Goal: Task Accomplishment & Management: Manage account settings

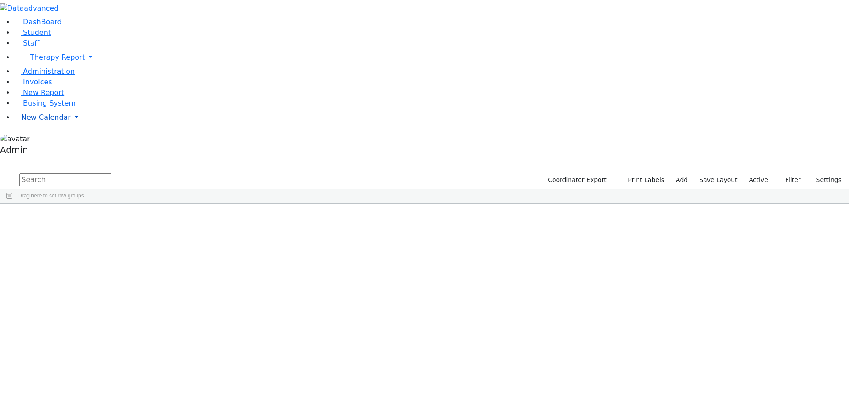
click at [45, 61] on span "New Calendar" at bounding box center [57, 57] width 55 height 8
click at [45, 139] on span "Calendar" at bounding box center [35, 135] width 32 height 8
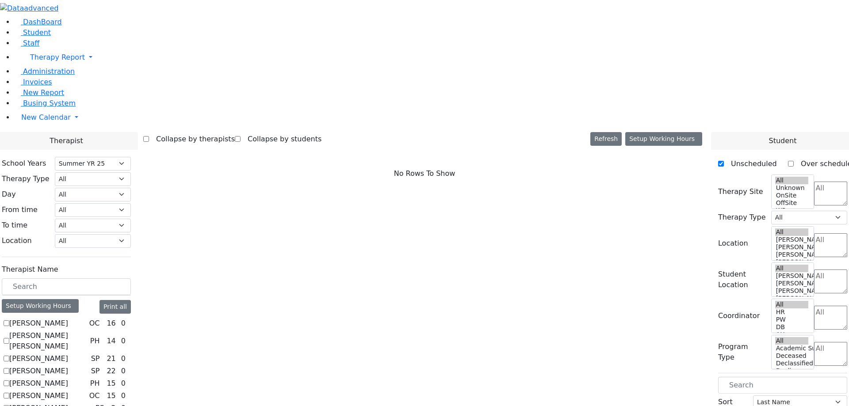
select select "211"
click at [68, 318] on label "[PERSON_NAME]" at bounding box center [38, 323] width 59 height 11
click at [9, 320] on input "[PERSON_NAME]" at bounding box center [7, 323] width 6 height 6
checkbox input "true"
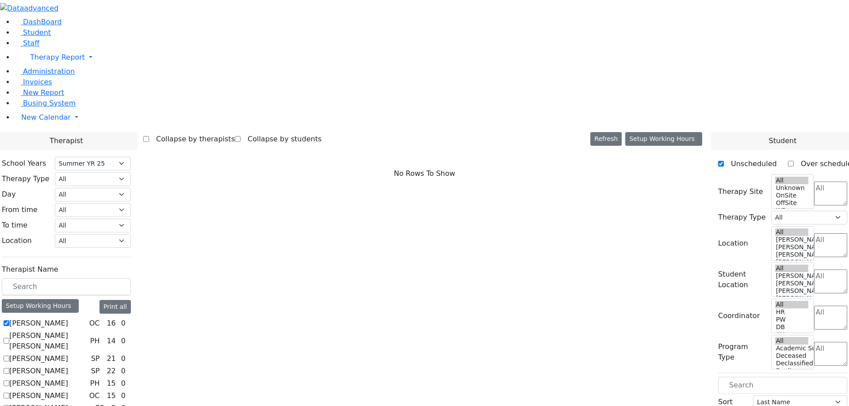
select select "1"
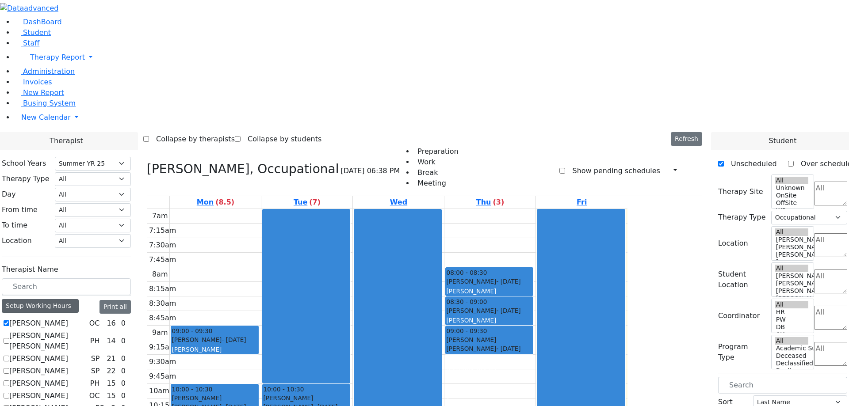
click at [79, 299] on div "Setup Working Hours" at bounding box center [40, 306] width 77 height 14
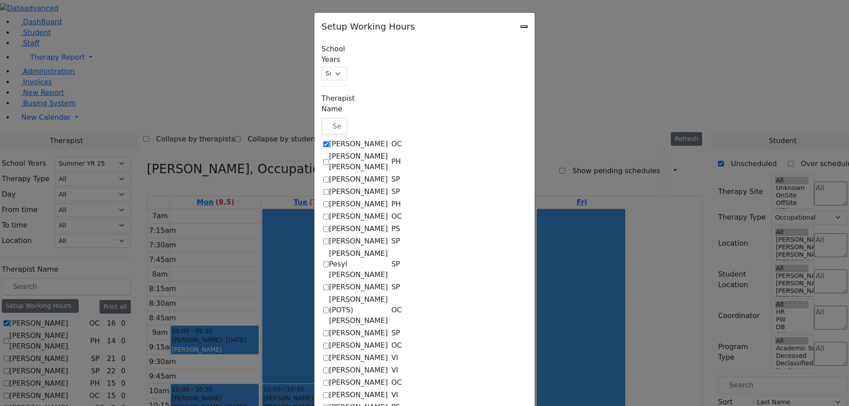
checkbox input "true"
select select "14:00:00"
select select "33"
select select "15:00:00"
select select "17:00:00"
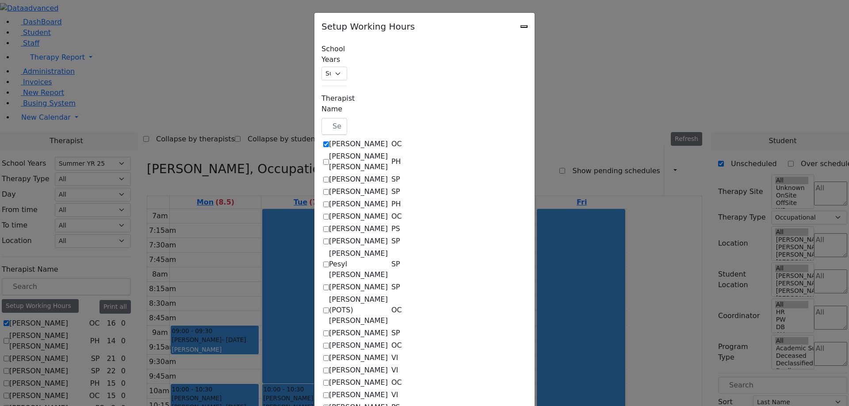
select select "1"
select select "10:00:00"
select select "14:00:00"
select select "33"
select select "15:00:00"
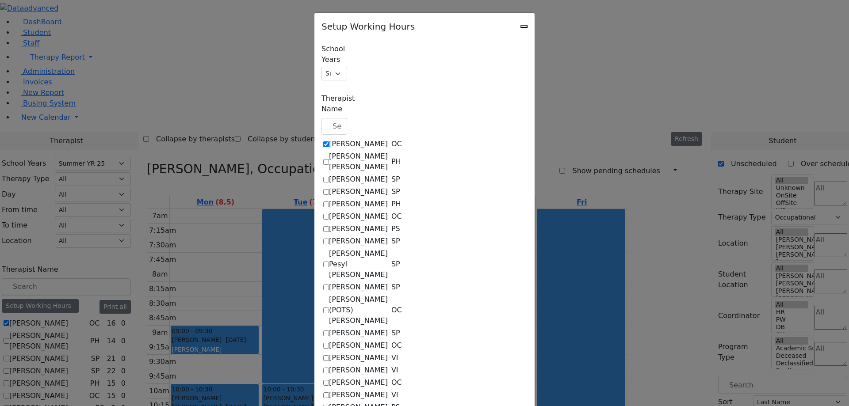
select select "19:00:00"
select select "15:00:00"
select select "1"
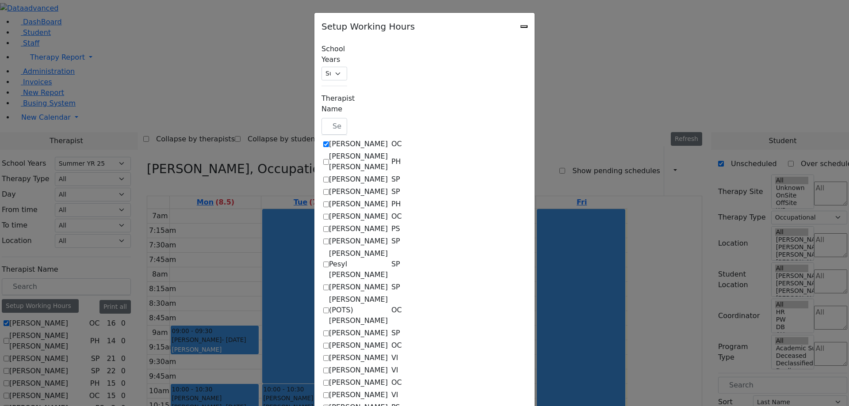
select select "15:00:00"
select select "19:00:00"
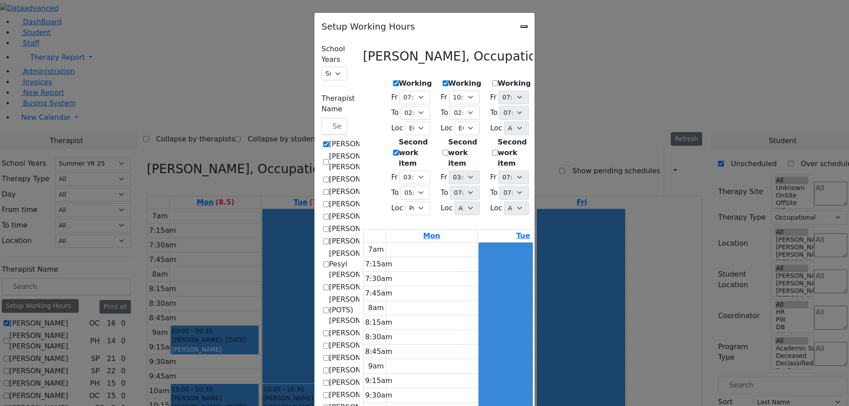
click at [399, 137] on label "Second work item" at bounding box center [415, 153] width 33 height 32
click at [393, 150] on input "Second work item" at bounding box center [396, 153] width 6 height 6
checkbox input "false"
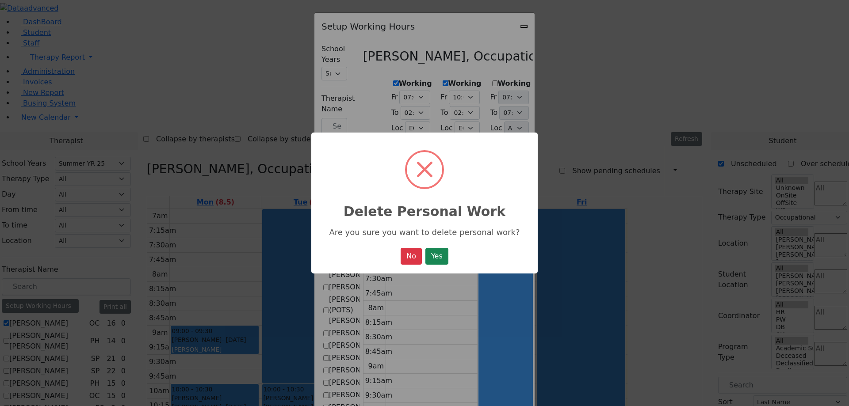
drag, startPoint x: 439, startPoint y: 258, endPoint x: 434, endPoint y: 256, distance: 5.0
click at [439, 258] on button "Yes" at bounding box center [436, 256] width 23 height 17
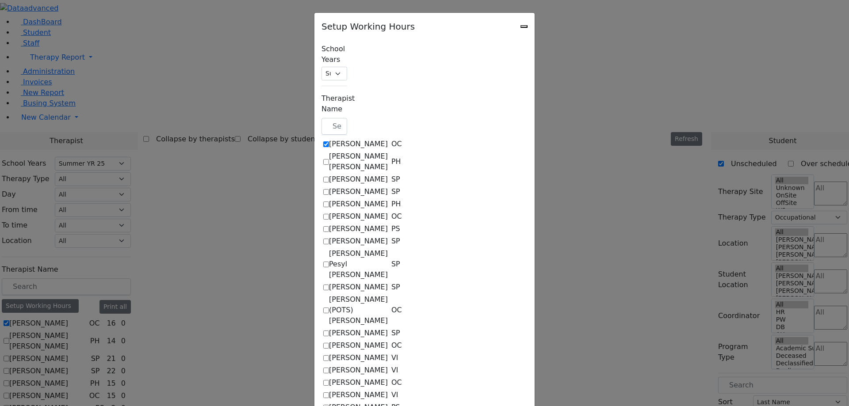
select select "14:00:00"
select select "33"
select select "15:00:00"
select select "19:00:00"
select select "10:00:00"
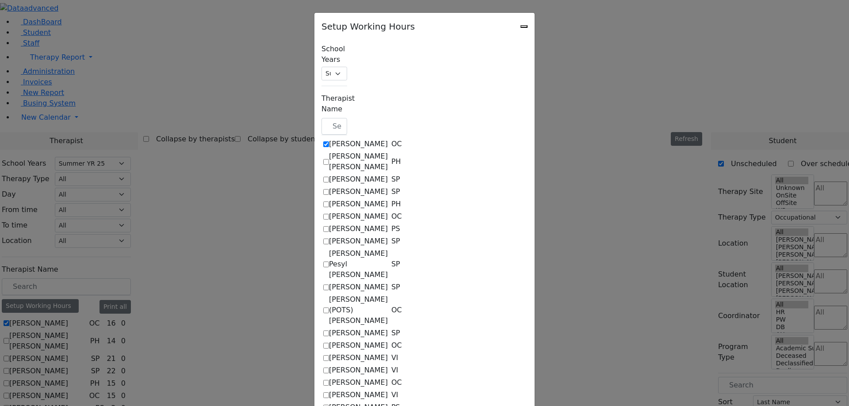
select select "14:00:00"
select select "33"
select select "15:00:00"
select select "19:00:00"
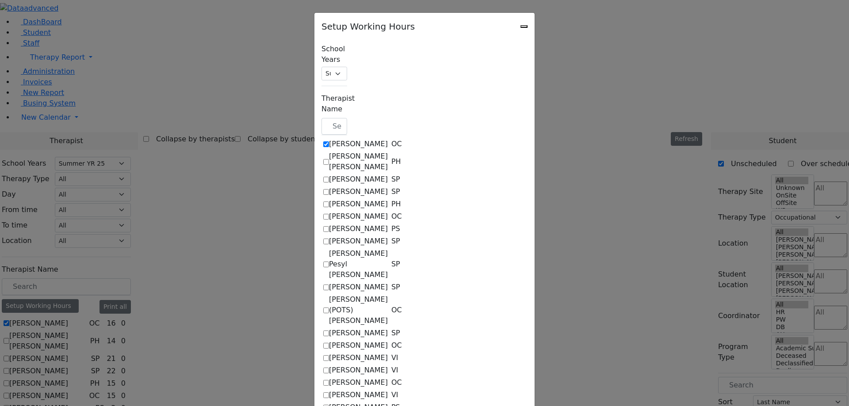
select select "19:00:00"
select select "15:00:00"
select select "1"
select select "15:00:00"
select select "19:00:00"
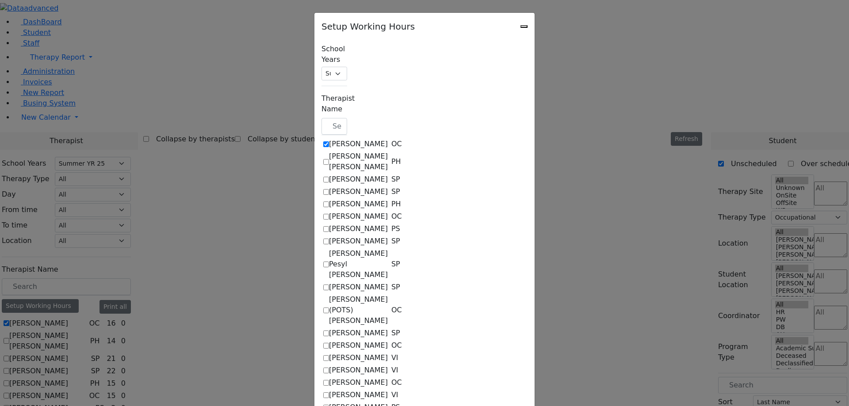
select select "19:00:00"
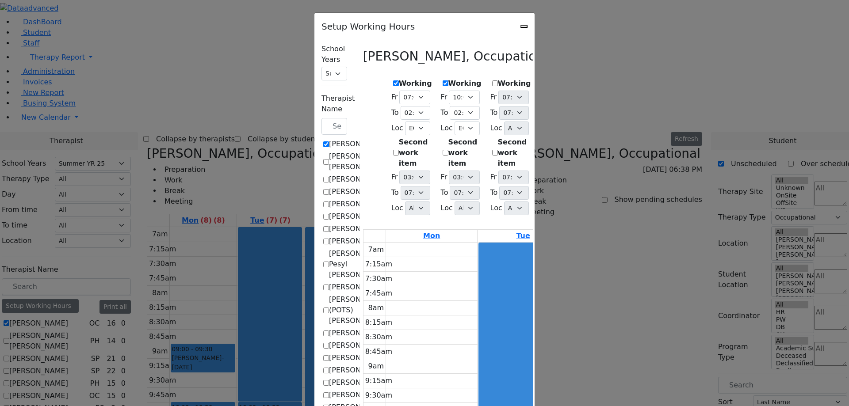
click at [399, 137] on label "Second work item" at bounding box center [415, 153] width 33 height 32
click at [393, 150] on input "Second work item" at bounding box center [396, 153] width 6 height 6
checkbox input "true"
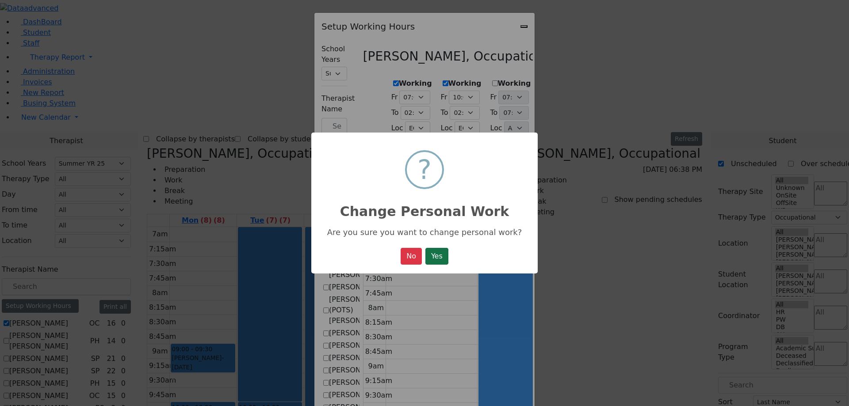
click at [438, 259] on button "Yes" at bounding box center [436, 256] width 23 height 17
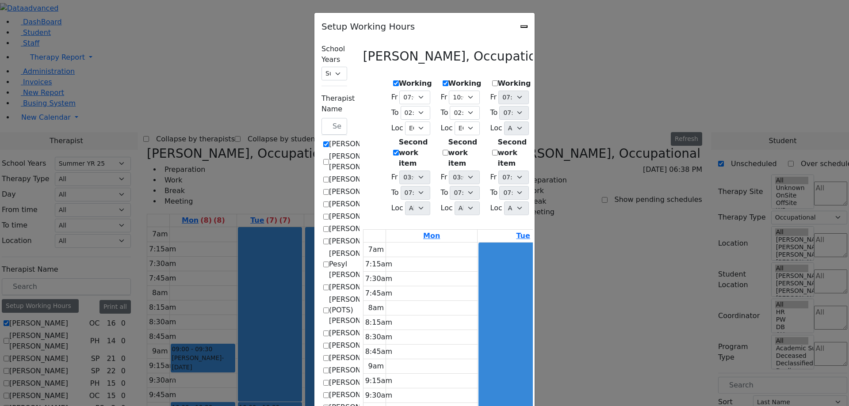
select select "14:00:00"
select select "33"
select select "15:00:00"
select select "19:00:00"
select select "1"
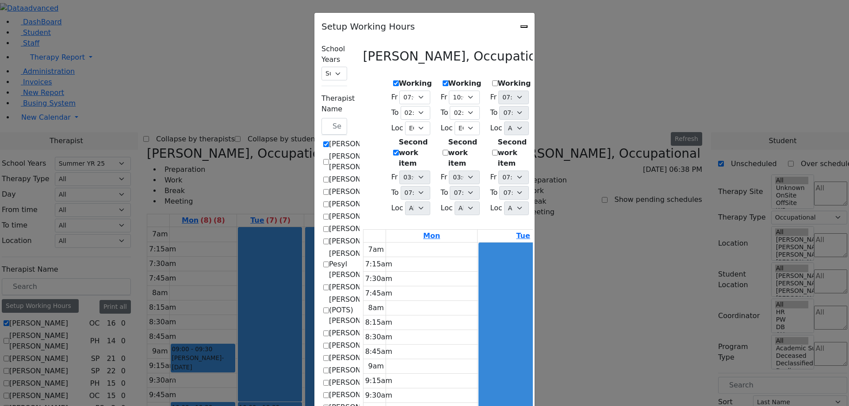
select select "10:00:00"
select select "14:00:00"
select select "33"
select select "15:00:00"
select select "19:00:00"
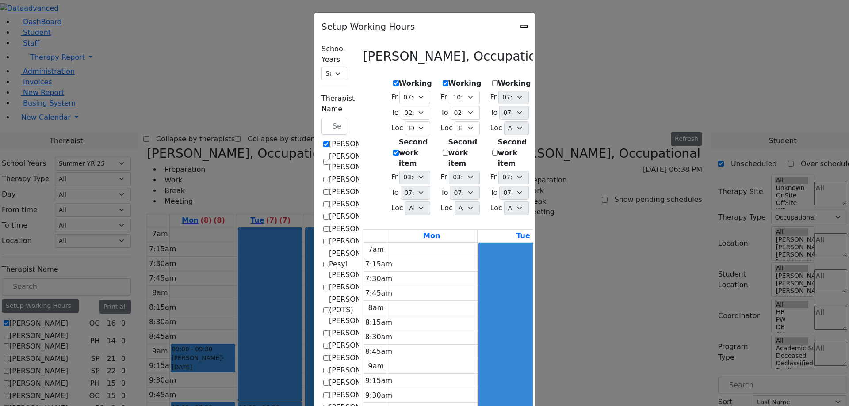
select select "19:00:00"
select select "15:00:00"
select select "1"
select select "15:00:00"
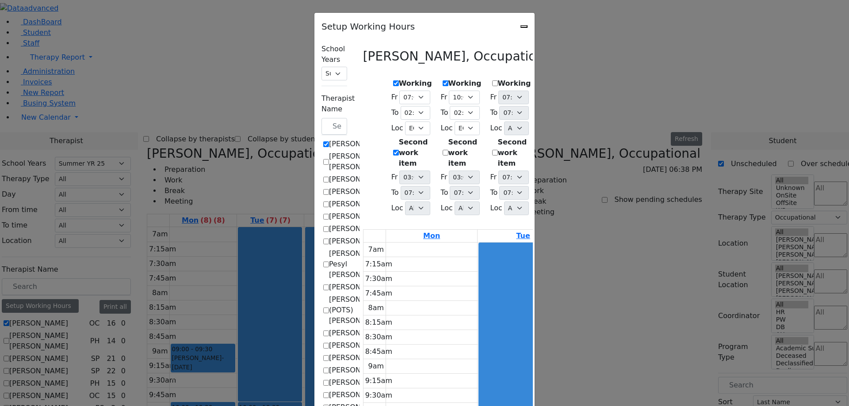
select select "19:00:00"
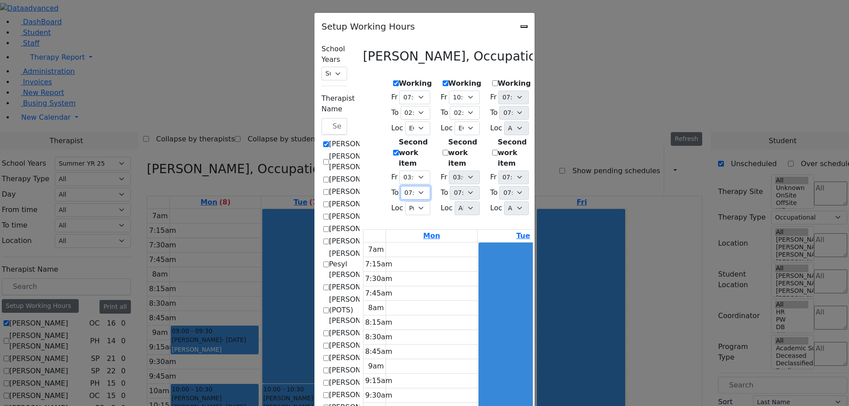
click at [400, 186] on select "07:15 AM 07:30 AM 07:45 AM 08:00 AM 08:15 AM 08:30 AM 08:45 AM 09:00 AM 09:15 A…" at bounding box center [415, 193] width 30 height 14
select select "15:00:00"
click at [400, 186] on select "07:15 AM 07:30 AM 07:45 AM 08:00 AM 08:15 AM 08:30 AM 08:45 AM 09:00 AM 09:15 A…" at bounding box center [415, 193] width 30 height 14
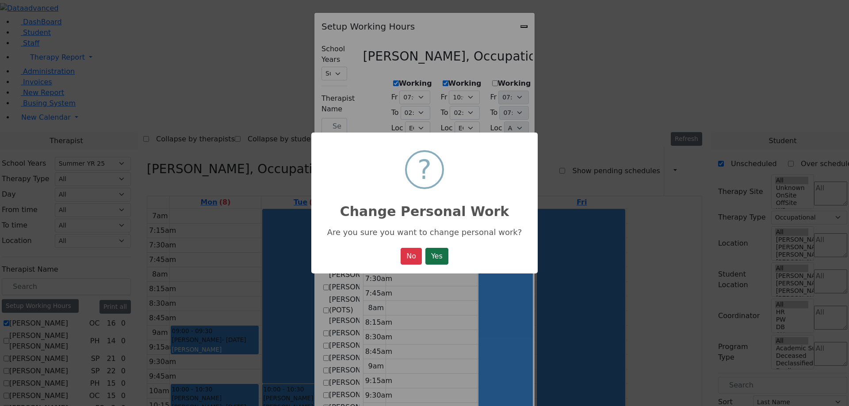
click at [441, 256] on button "Yes" at bounding box center [436, 256] width 23 height 17
select select "14:00:00"
select select "33"
select select "15:00:00"
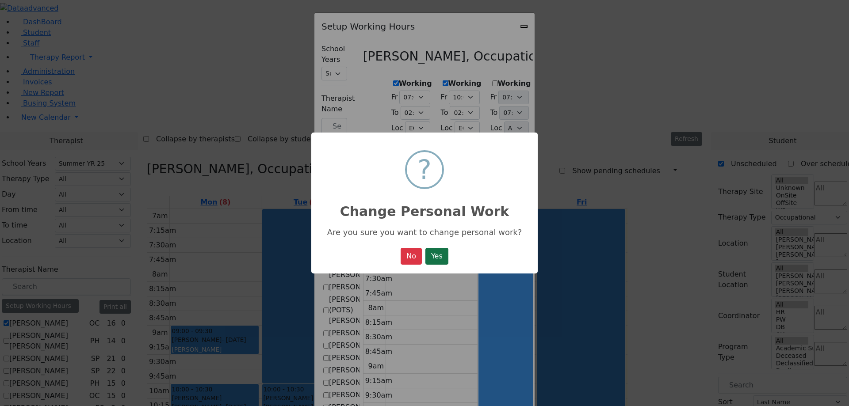
select select "1"
select select "10:00:00"
select select "14:00:00"
select select "33"
select select "15:00:00"
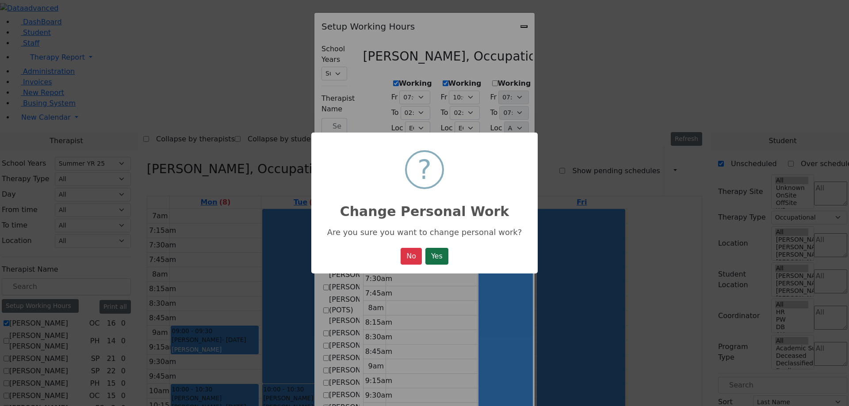
select select "19:00:00"
select select "15:00:00"
select select "1"
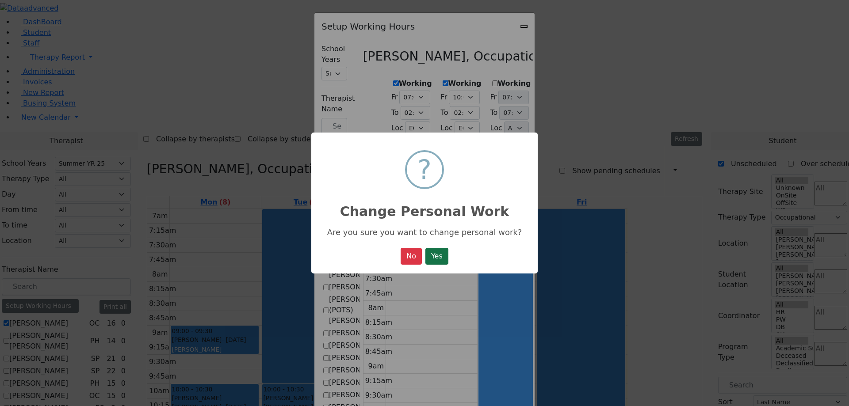
select select "15:00:00"
select select "19:00:00"
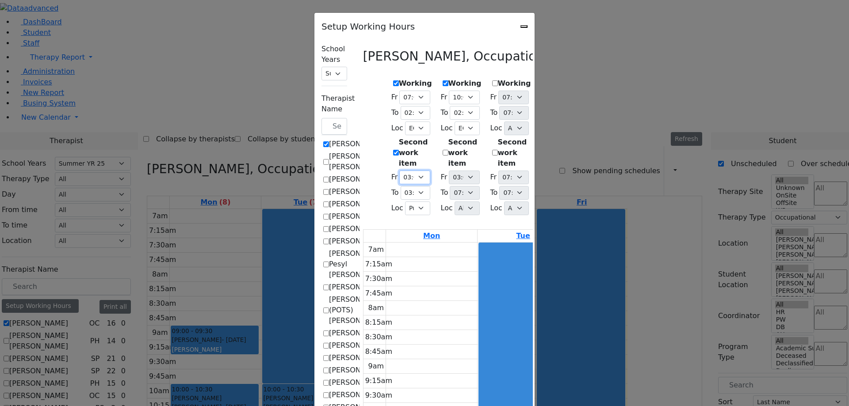
click at [399, 171] on select "07:00 AM 07:15 AM 07:30 AM 07:45 AM 08:00 AM 08:15 AM 08:30 AM 08:45 AM 09:00 A…" at bounding box center [414, 178] width 31 height 14
select select "14:00:00"
click at [399, 171] on select "07:00 AM 07:15 AM 07:30 AM 07:45 AM 08:00 AM 08:15 AM 08:30 AM 08:45 AM 09:00 A…" at bounding box center [414, 178] width 31 height 14
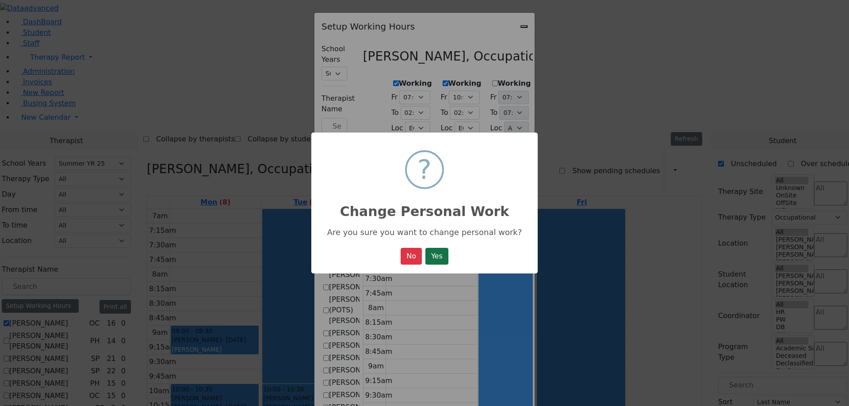
click at [444, 255] on button "Yes" at bounding box center [436, 256] width 23 height 17
select select "14:00:00"
select select "33"
select select "14:00:00"
select select "15:00:00"
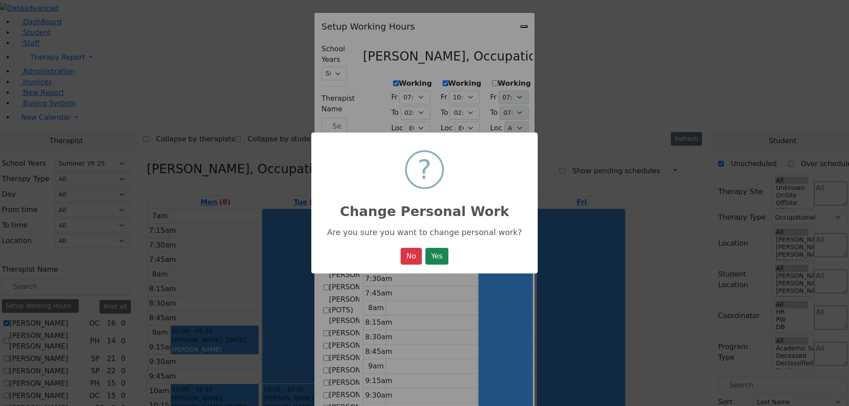
select select "1"
select select "10:00:00"
select select "14:00:00"
select select "33"
select select "15:00:00"
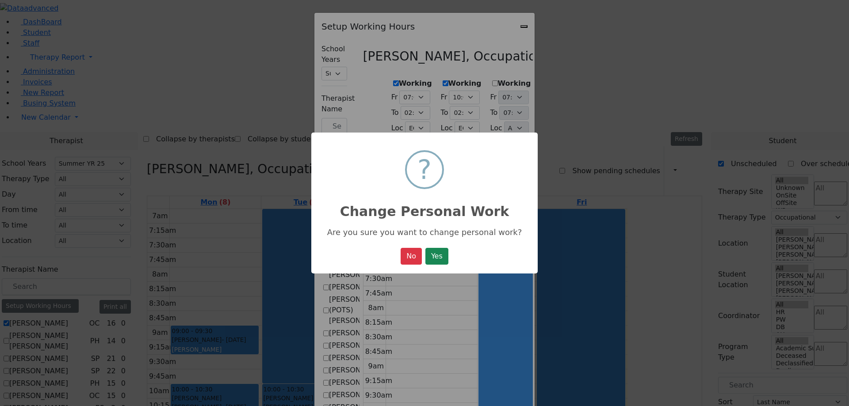
select select "19:00:00"
select select "15:00:00"
select select "1"
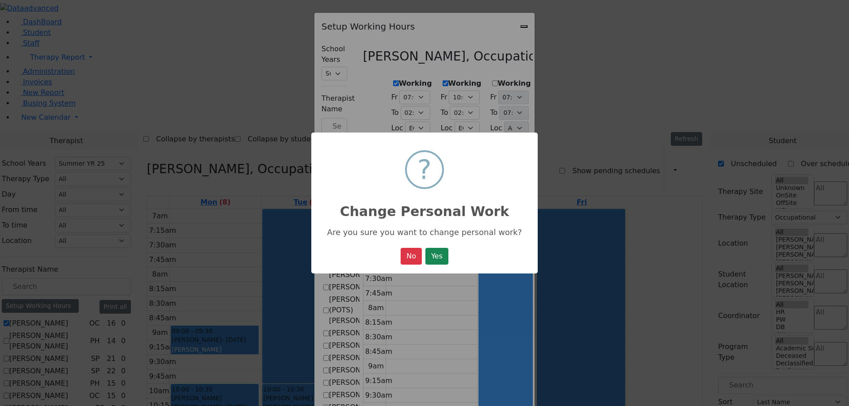
select select "15:00:00"
select select "19:00:00"
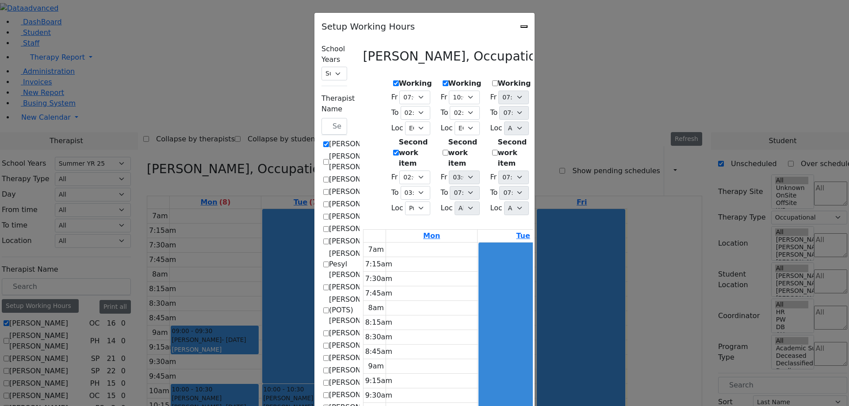
click at [524, 27] on icon "Close" at bounding box center [524, 27] width 0 height 0
checkbox input "false"
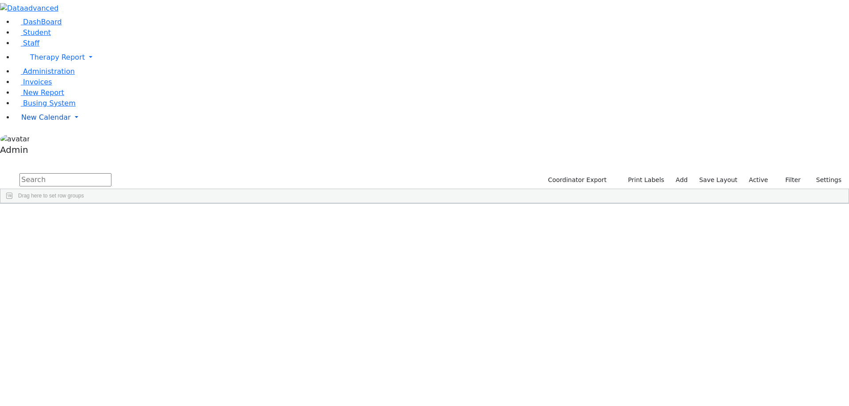
click at [90, 66] on link "New Calendar" at bounding box center [431, 58] width 835 height 18
click at [48, 139] on span "Calendar" at bounding box center [35, 135] width 32 height 8
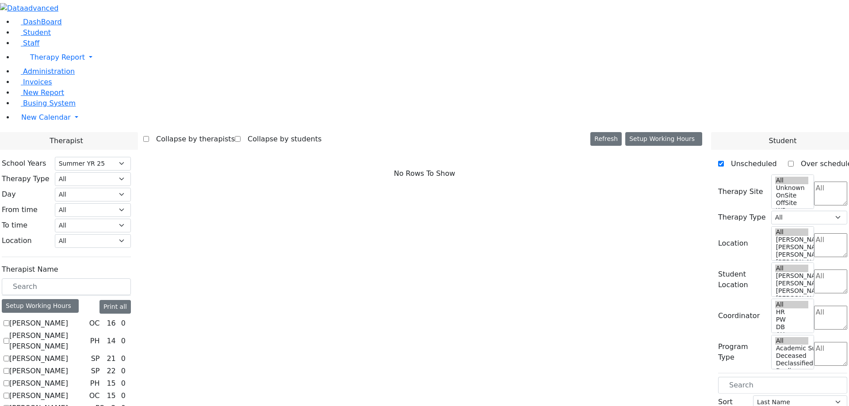
select select "211"
click at [131, 278] on input "text" at bounding box center [66, 286] width 129 height 17
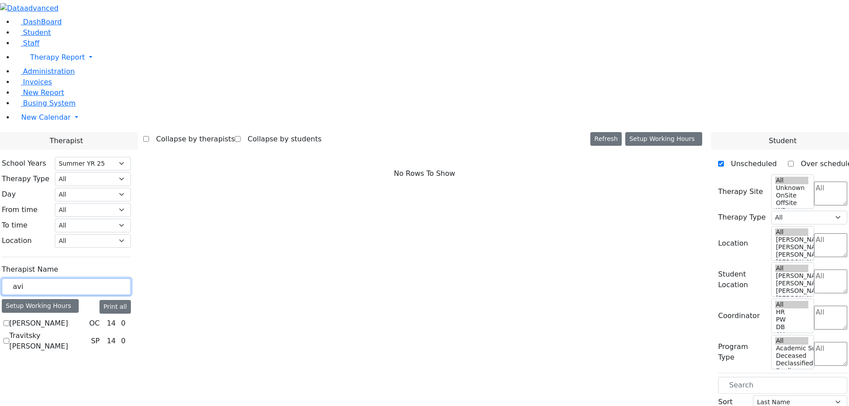
type input "avi"
click at [68, 318] on label "[PERSON_NAME]" at bounding box center [38, 323] width 59 height 11
click at [9, 320] on input "[PERSON_NAME]" at bounding box center [7, 323] width 6 height 6
checkbox input "true"
select select "1"
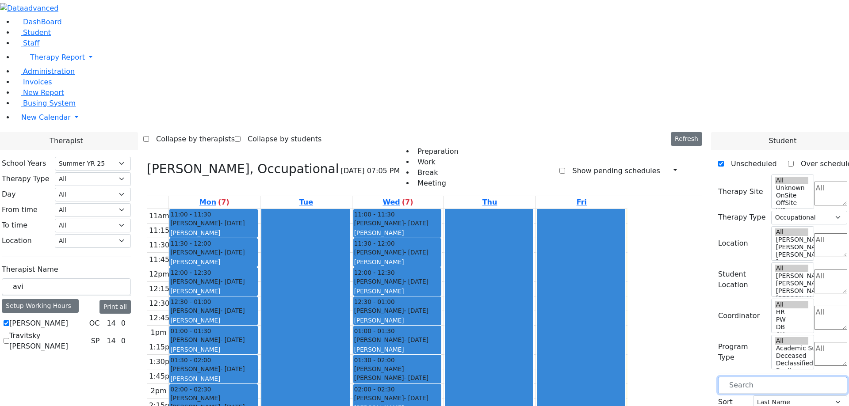
click at [774, 377] on input "text" at bounding box center [782, 385] width 129 height 17
type input "tei"
click at [131, 278] on input "avi" at bounding box center [66, 286] width 129 height 17
type input "a"
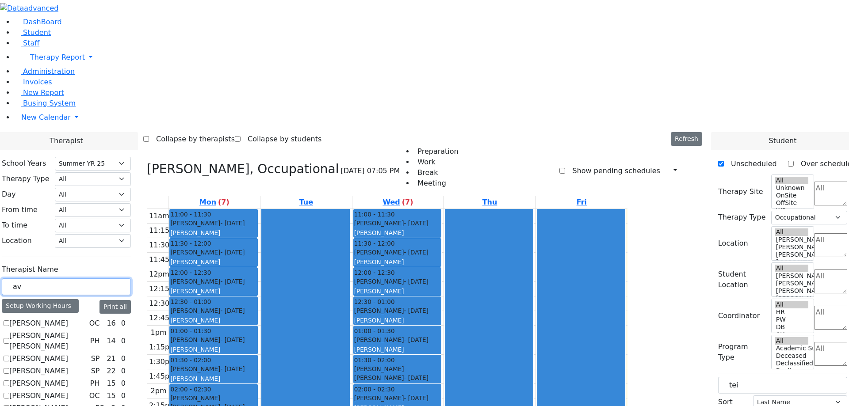
type input "avi"
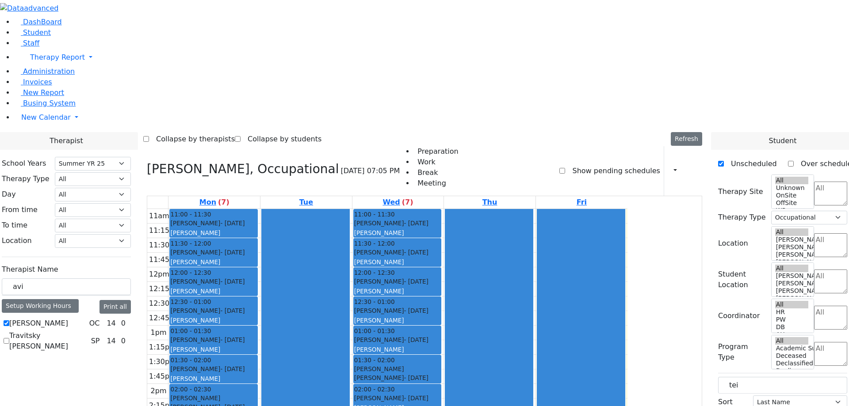
click at [68, 318] on label "Rokowsky Avigail" at bounding box center [38, 323] width 59 height 11
click at [9, 320] on input "Rokowsky Avigail" at bounding box center [7, 323] width 6 height 6
checkbox input "false"
select select
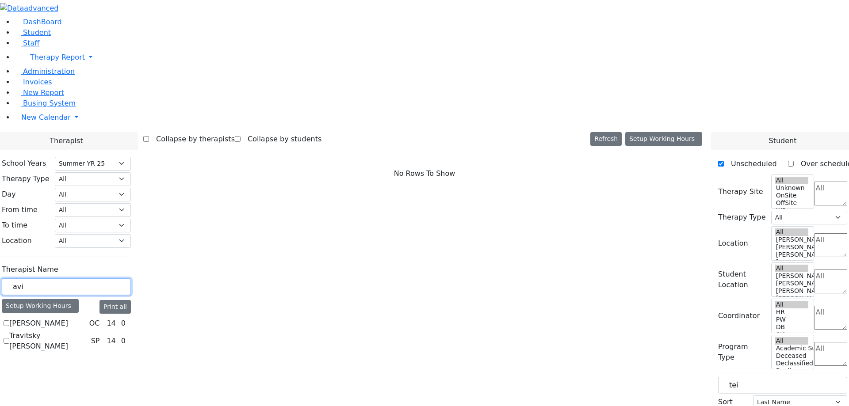
click at [131, 278] on input "avi" at bounding box center [66, 286] width 129 height 17
type input "a"
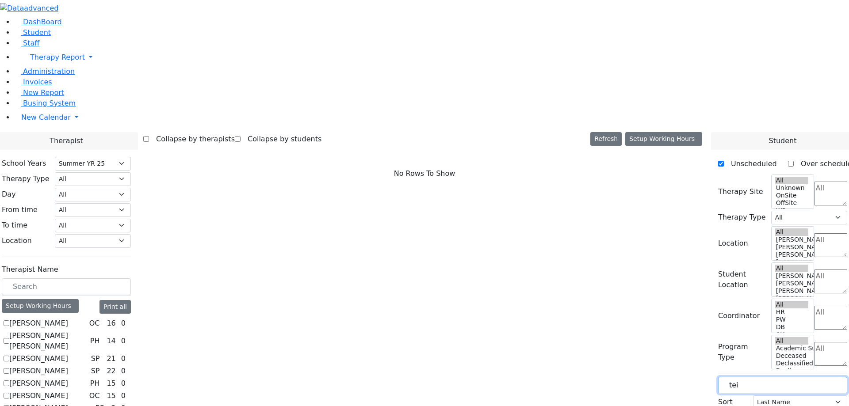
click at [769, 377] on input "tei" at bounding box center [782, 385] width 129 height 17
type input "t"
click at [766, 377] on input "text" at bounding box center [782, 385] width 129 height 17
type input "'"
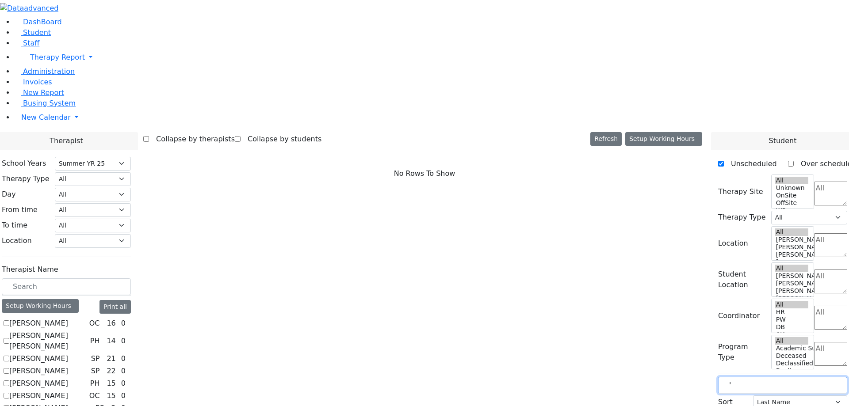
scroll to position [0, 0]
type input """
click at [43, 61] on span "New Calendar" at bounding box center [57, 57] width 55 height 8
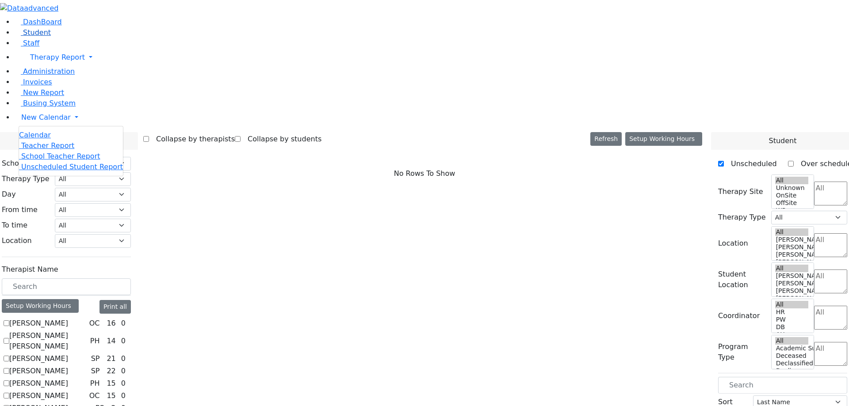
click at [31, 37] on span "Student" at bounding box center [37, 32] width 28 height 8
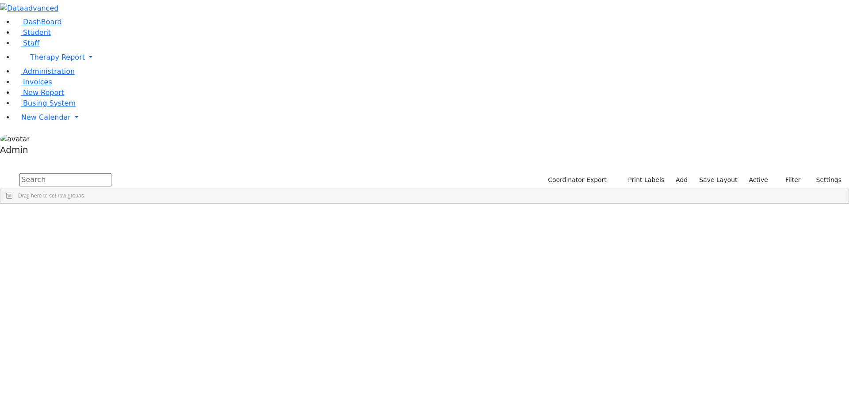
click at [145, 218] on div "[PERSON_NAME]" at bounding box center [109, 224] width 72 height 12
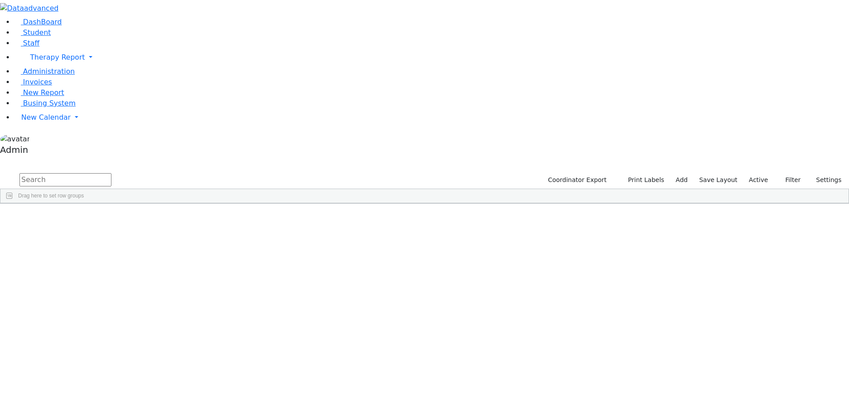
click at [145, 218] on div "[PERSON_NAME]" at bounding box center [109, 224] width 72 height 12
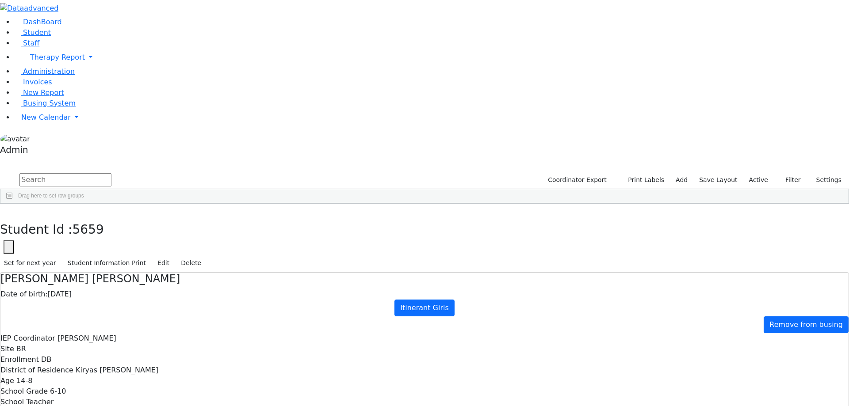
click at [173, 256] on button "Edit" at bounding box center [163, 263] width 20 height 14
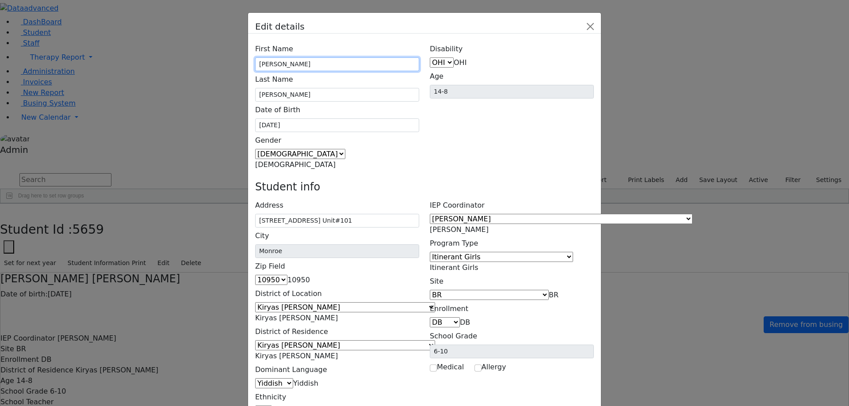
click at [335, 57] on input "Chava Fraidy" at bounding box center [337, 64] width 164 height 14
type input "Chava Frai"dy"
click at [434, 81] on div "Disability AU DC ED EI ERS HI ID LD MD MR ND OHI OI PD SI SLI TBI VI D OHI Age …" at bounding box center [511, 106] width 175 height 130
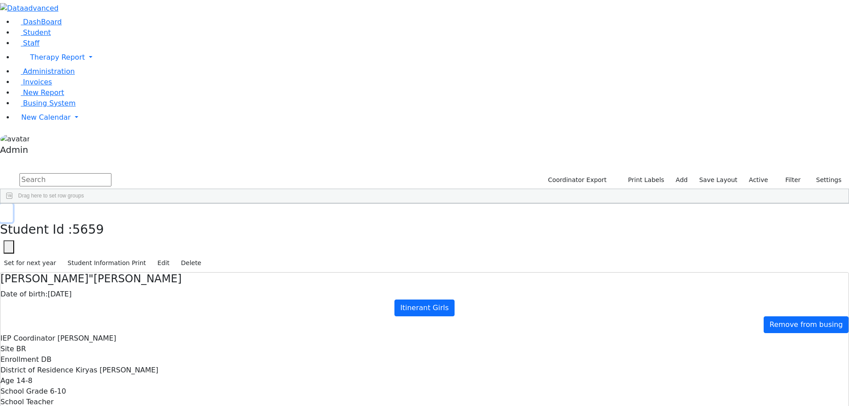
click at [13, 204] on button "button" at bounding box center [6, 213] width 13 height 19
click at [42, 61] on span "New Calendar" at bounding box center [57, 57] width 55 height 8
click at [42, 139] on span "Calendar" at bounding box center [35, 135] width 32 height 8
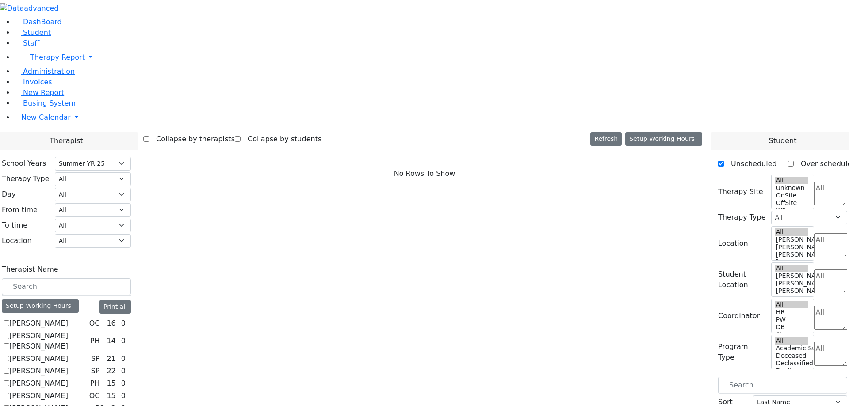
select select "211"
click at [68, 318] on label "[PERSON_NAME]" at bounding box center [38, 323] width 59 height 11
click at [9, 320] on input "[PERSON_NAME]" at bounding box center [7, 323] width 6 height 6
checkbox input "true"
select select "1"
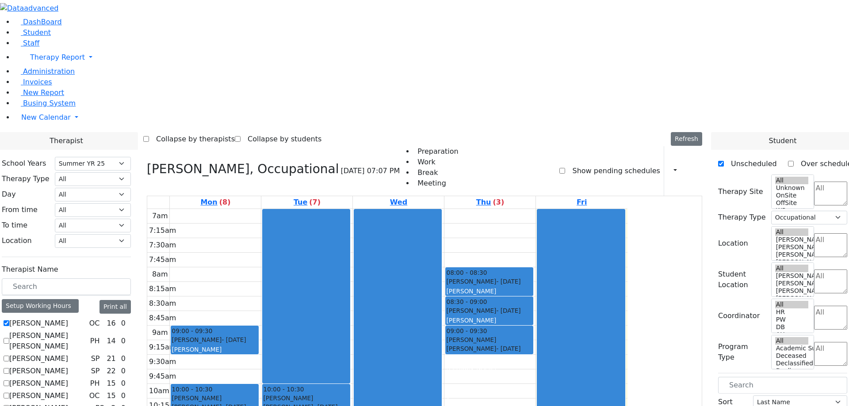
click at [68, 318] on label "[PERSON_NAME]" at bounding box center [38, 323] width 59 height 11
click at [9, 320] on input "[PERSON_NAME]" at bounding box center [7, 323] width 6 height 6
checkbox input "false"
select select
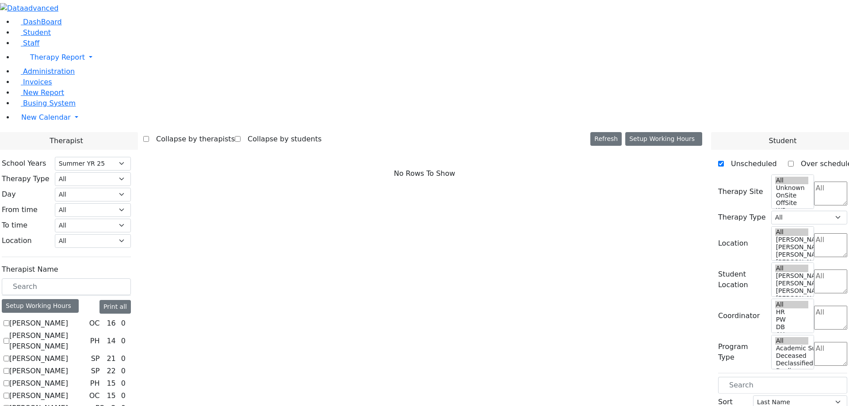
checkbox input "true"
select select "4"
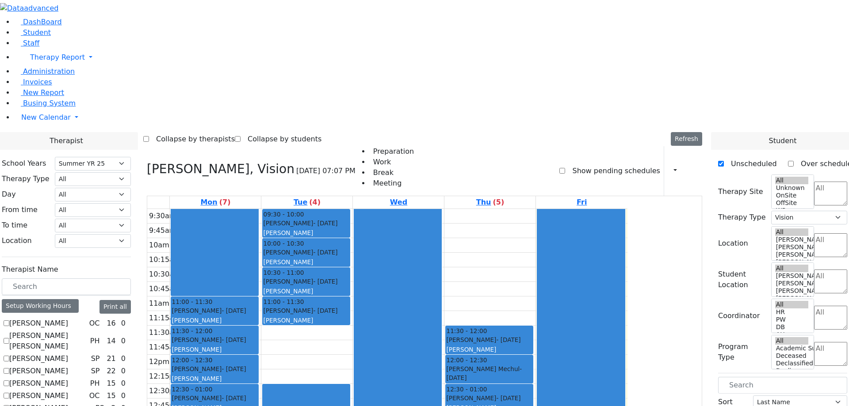
drag, startPoint x: 753, startPoint y: 232, endPoint x: 583, endPoint y: 144, distance: 191.6
drag, startPoint x: 736, startPoint y: 229, endPoint x: 591, endPoint y: 131, distance: 174.8
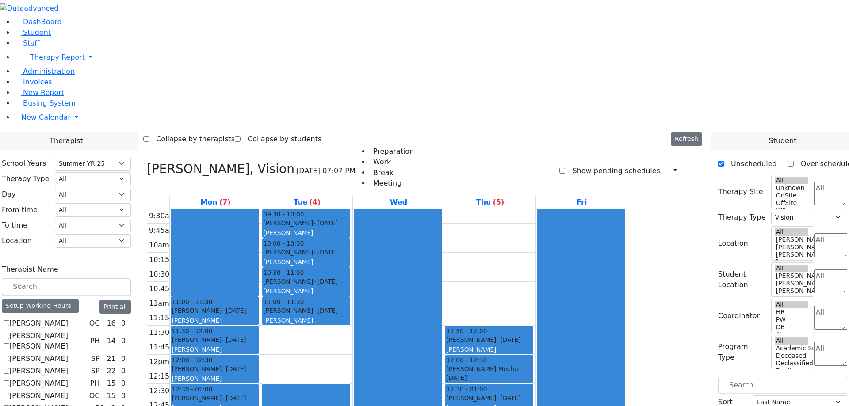
drag, startPoint x: 754, startPoint y: 245, endPoint x: 567, endPoint y: 117, distance: 227.0
drag, startPoint x: 789, startPoint y: 248, endPoint x: 699, endPoint y: 211, distance: 96.9
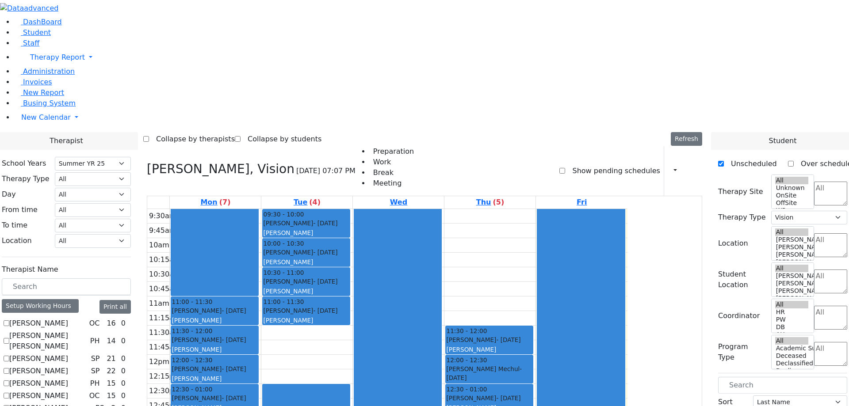
drag, startPoint x: 781, startPoint y: 229, endPoint x: 591, endPoint y: 195, distance: 193.2
click at [68, 318] on label "[PERSON_NAME]" at bounding box center [38, 323] width 59 height 11
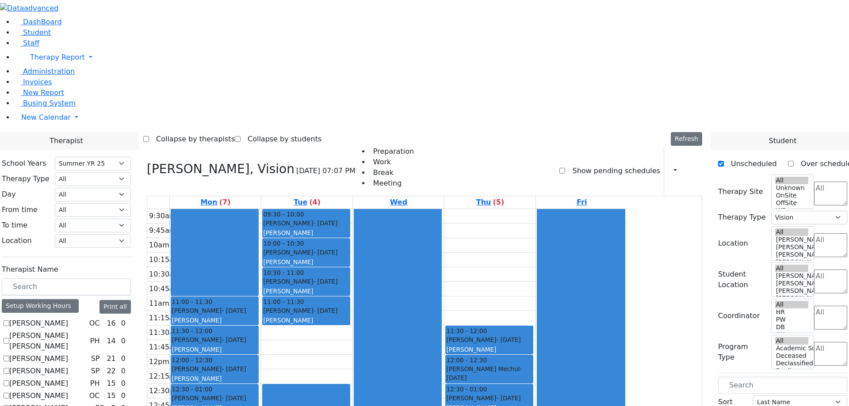
click at [9, 320] on input "[PERSON_NAME]" at bounding box center [7, 323] width 6 height 6
checkbox input "true"
select select
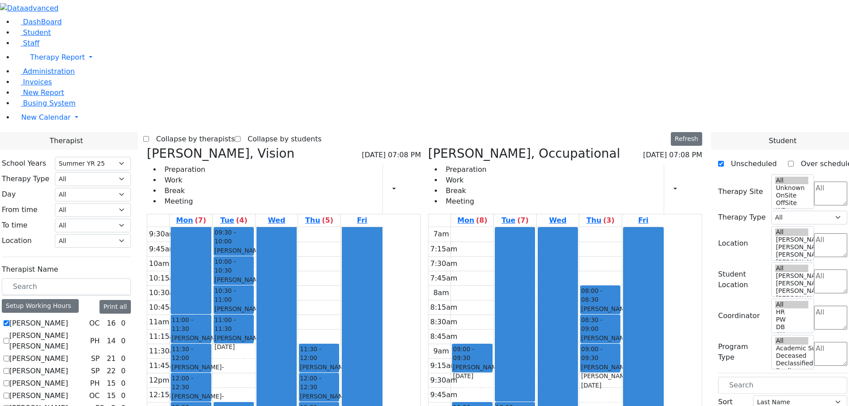
drag, startPoint x: 751, startPoint y: 244, endPoint x: 648, endPoint y: 235, distance: 103.9
drag, startPoint x: 744, startPoint y: 250, endPoint x: 604, endPoint y: 227, distance: 141.5
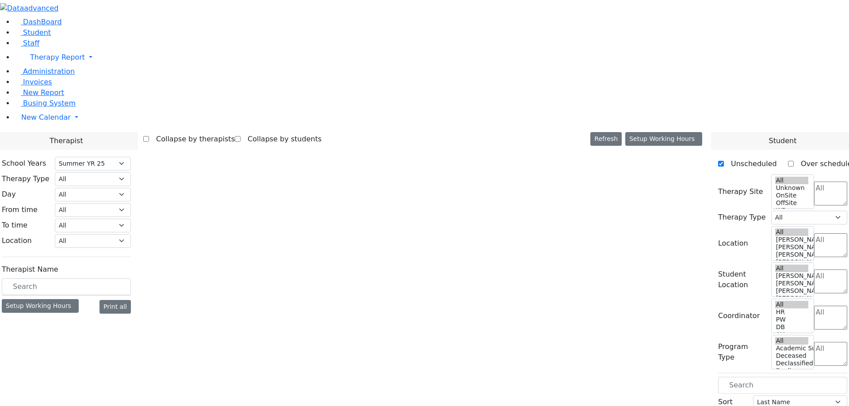
select select "211"
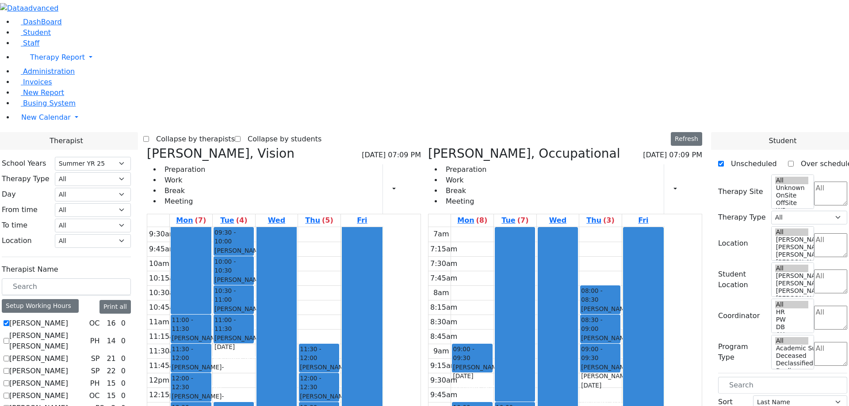
click at [428, 146] on icon at bounding box center [428, 153] width 0 height 15
select select "4"
checkbox input "false"
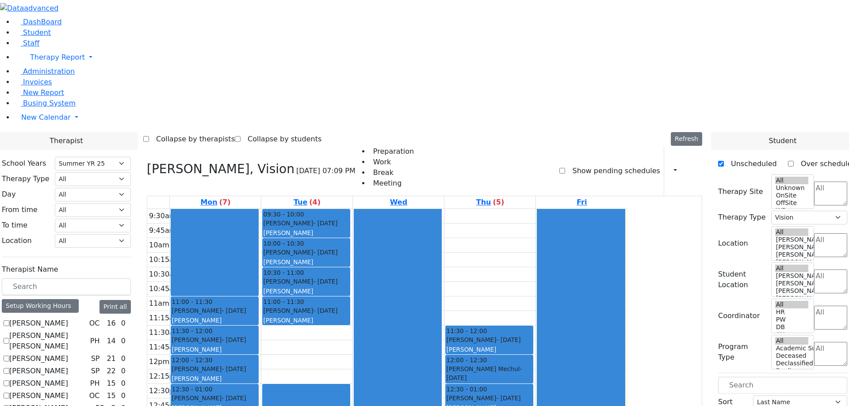
drag, startPoint x: 759, startPoint y: 232, endPoint x: 660, endPoint y: 193, distance: 106.0
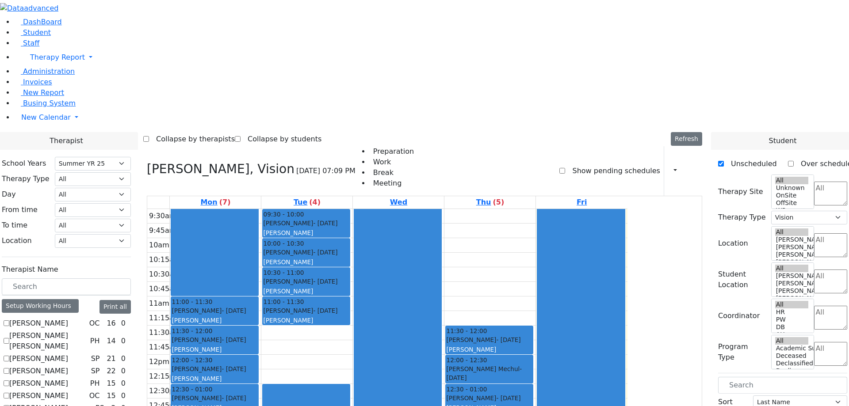
checkbox input "false"
select select
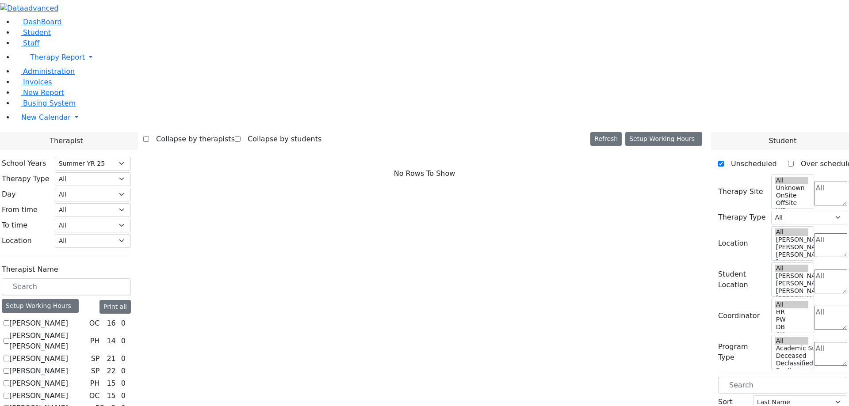
checkbox input "true"
select select "3"
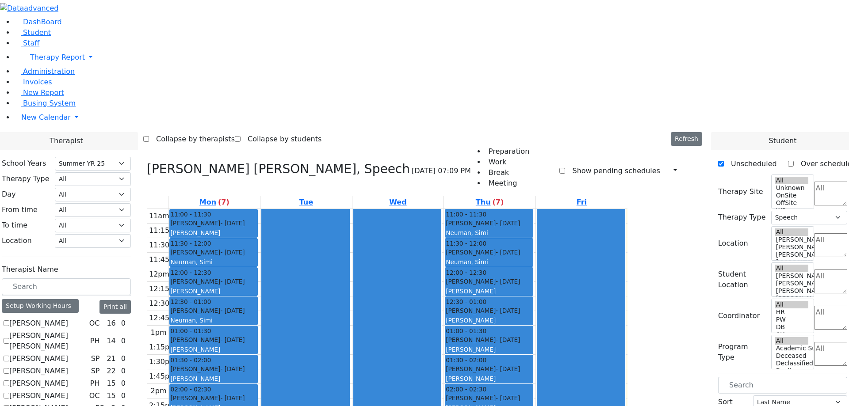
drag, startPoint x: 755, startPoint y: 220, endPoint x: 768, endPoint y: 217, distance: 13.0
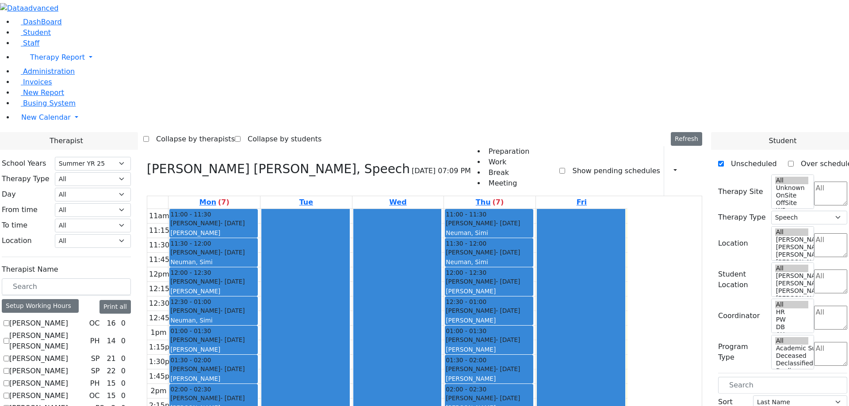
checkbox input "true"
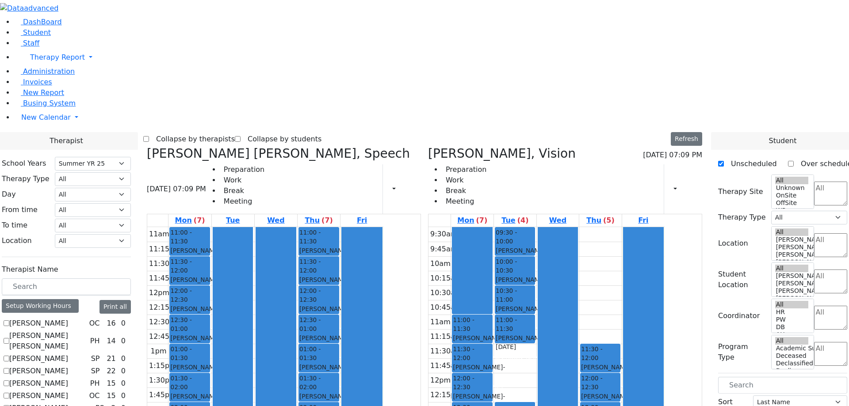
scroll to position [0, 0]
drag, startPoint x: 747, startPoint y: 245, endPoint x: 766, endPoint y: 251, distance: 20.7
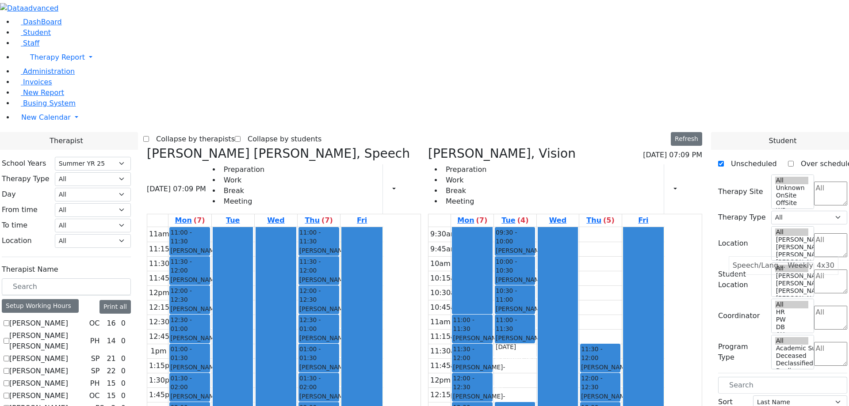
drag, startPoint x: 763, startPoint y: 229, endPoint x: 775, endPoint y: 232, distance: 12.3
drag, startPoint x: 764, startPoint y: 232, endPoint x: 760, endPoint y: 230, distance: 4.6
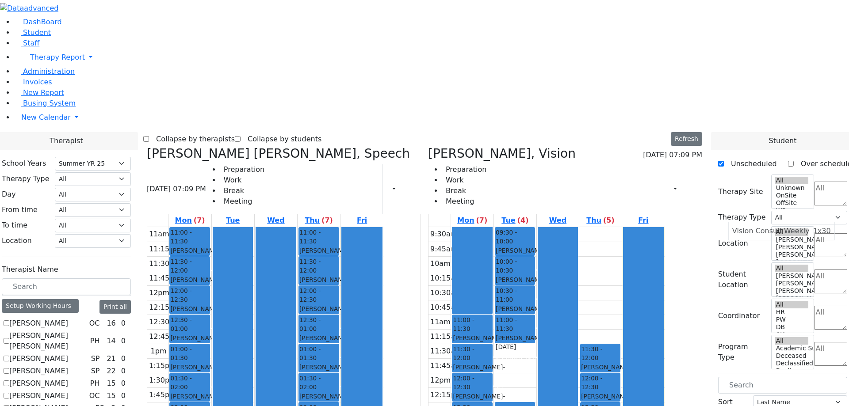
click at [147, 146] on icon at bounding box center [147, 153] width 0 height 15
select select "4"
checkbox input "false"
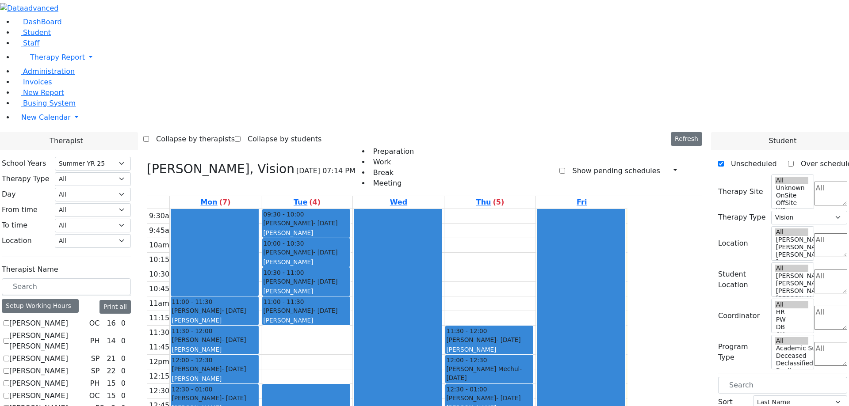
click at [608, 164] on label "Show pending schedules" at bounding box center [612, 171] width 95 height 14
click at [565, 168] on input "Show pending schedules" at bounding box center [562, 171] width 6 height 6
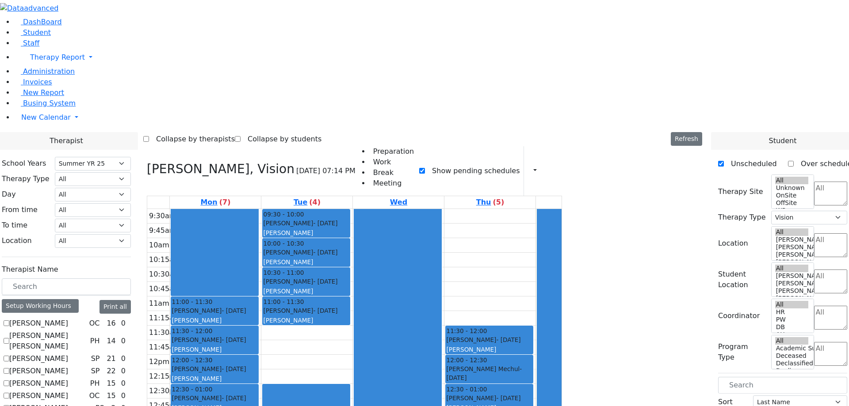
checkbox input "false"
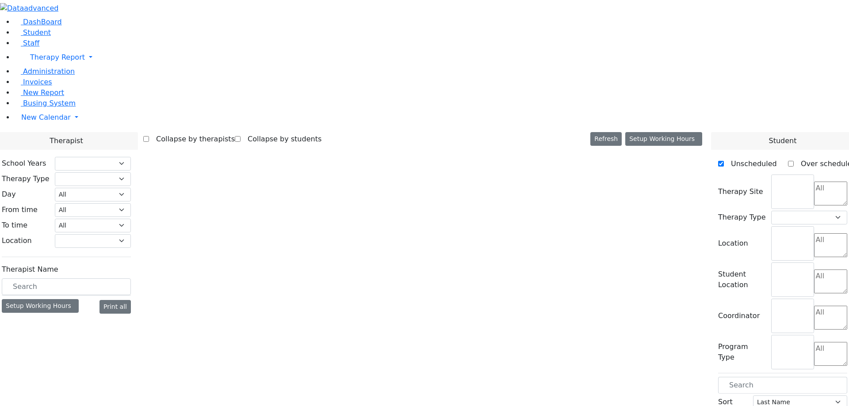
select select "211"
select select "4"
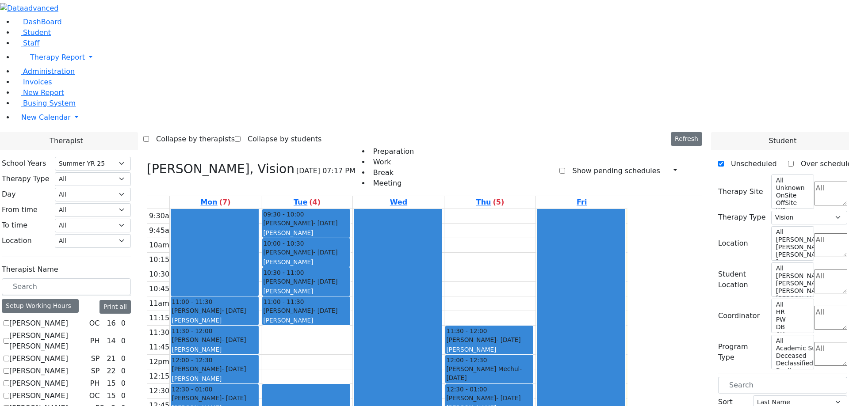
drag, startPoint x: 766, startPoint y: 229, endPoint x: 599, endPoint y: 145, distance: 186.8
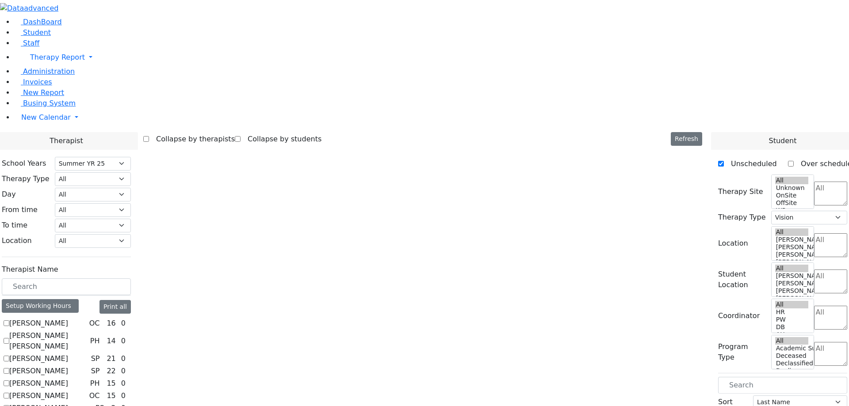
select select "211"
select select "4"
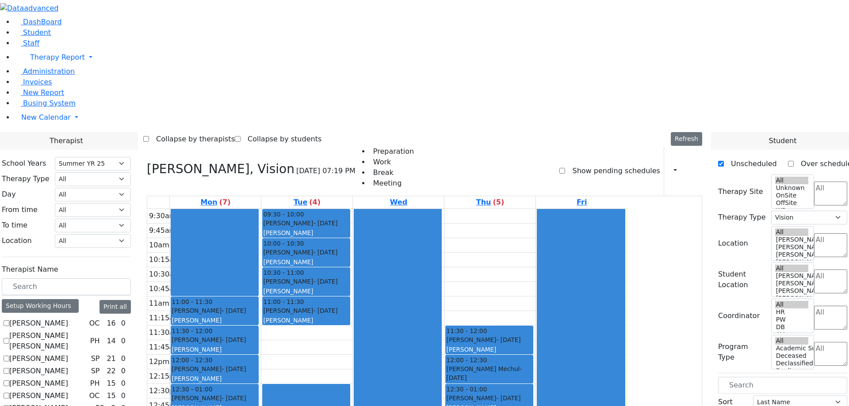
drag, startPoint x: 755, startPoint y: 229, endPoint x: 562, endPoint y: 99, distance: 233.4
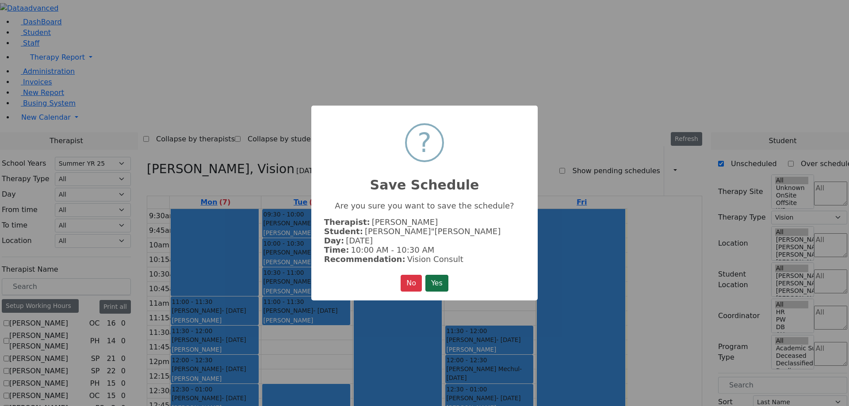
click at [441, 280] on button "Yes" at bounding box center [436, 283] width 23 height 17
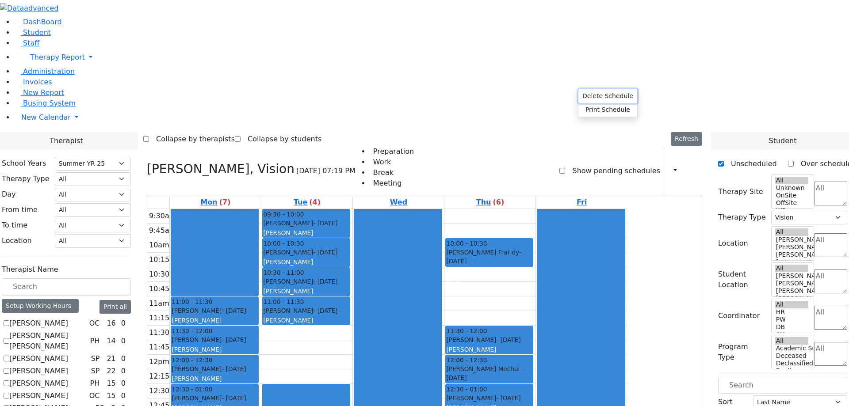
click at [597, 97] on button "Delete Schedule" at bounding box center [607, 96] width 59 height 14
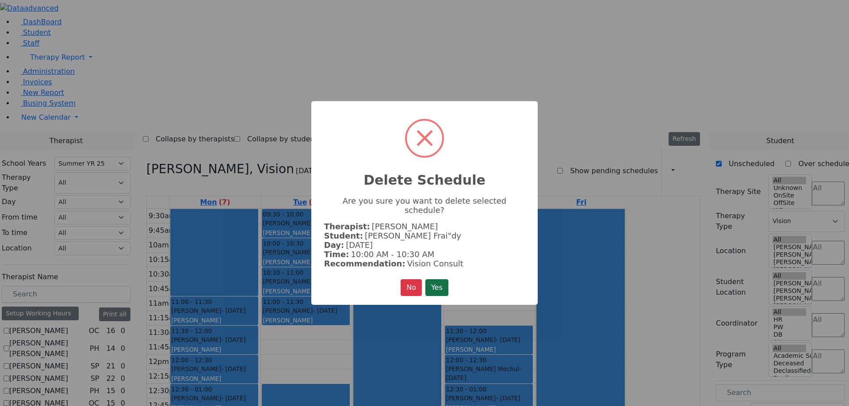
click at [433, 279] on button "Yes" at bounding box center [436, 287] width 23 height 17
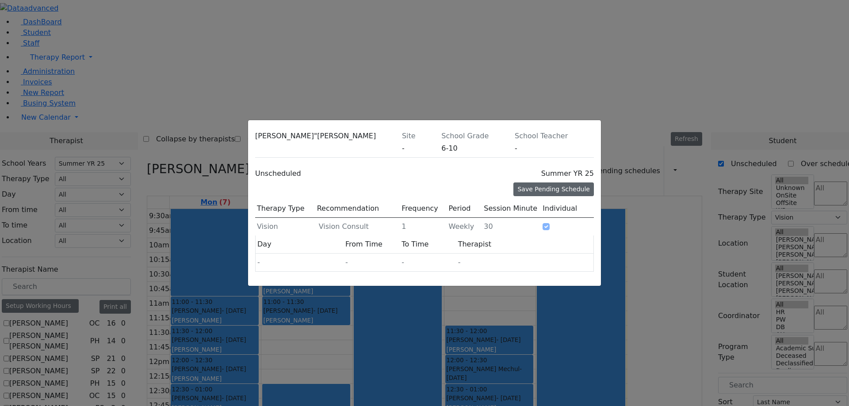
click at [556, 183] on div "Save Pending Schedule" at bounding box center [553, 190] width 80 height 14
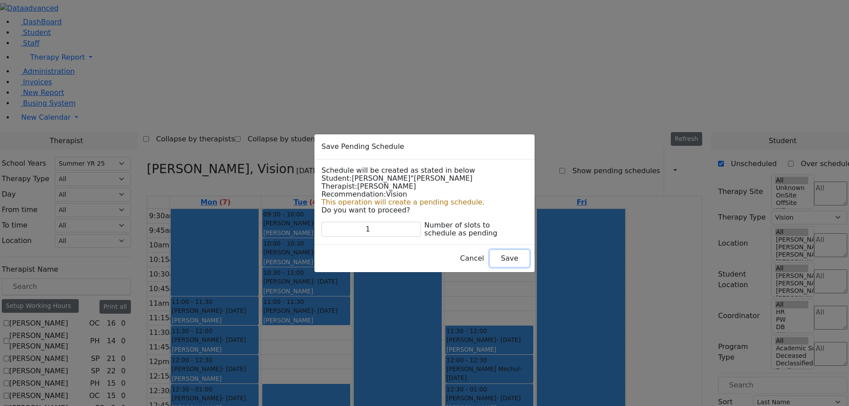
click at [490, 260] on button "Save" at bounding box center [509, 258] width 39 height 17
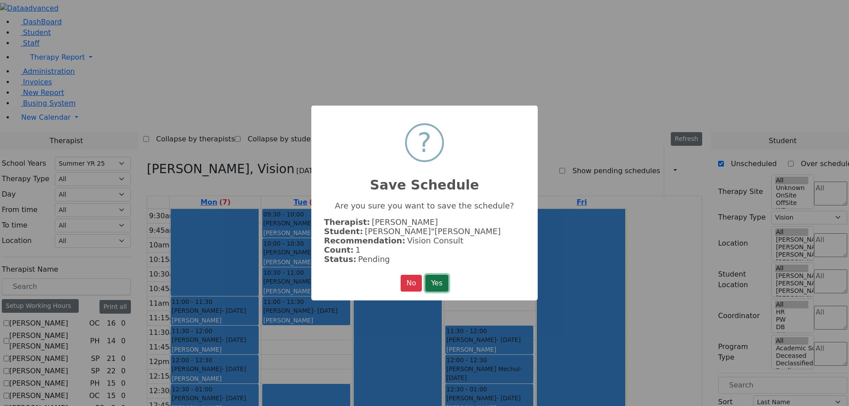
click at [442, 281] on button "Yes" at bounding box center [436, 283] width 23 height 17
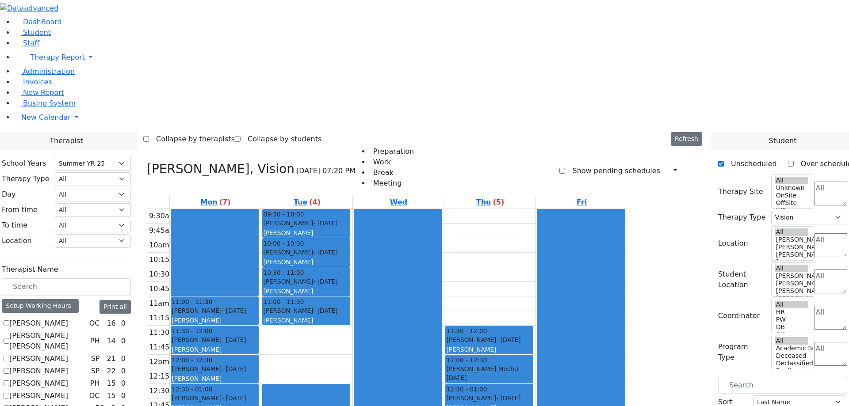
click at [583, 164] on label "Show pending schedules" at bounding box center [612, 171] width 95 height 14
click at [565, 168] on input "Show pending schedules" at bounding box center [562, 171] width 6 height 6
checkbox input "true"
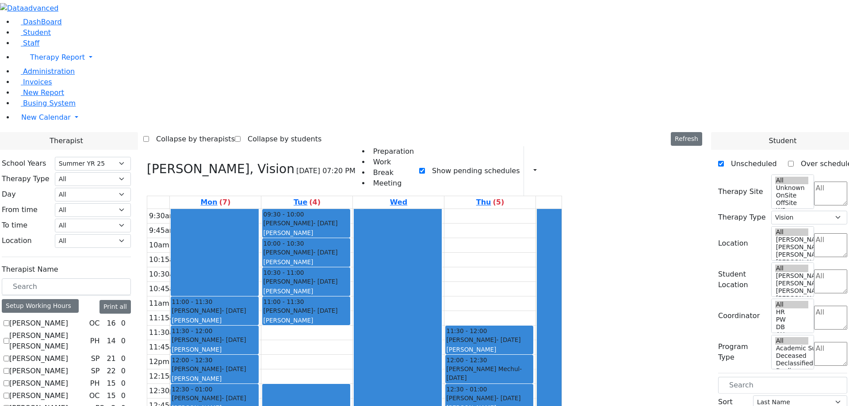
drag, startPoint x: 712, startPoint y: 105, endPoint x: 516, endPoint y: 114, distance: 196.0
drag, startPoint x: 690, startPoint y: 104, endPoint x: 604, endPoint y: 110, distance: 86.8
drag, startPoint x: 747, startPoint y: 118, endPoint x: 797, endPoint y: 121, distance: 50.5
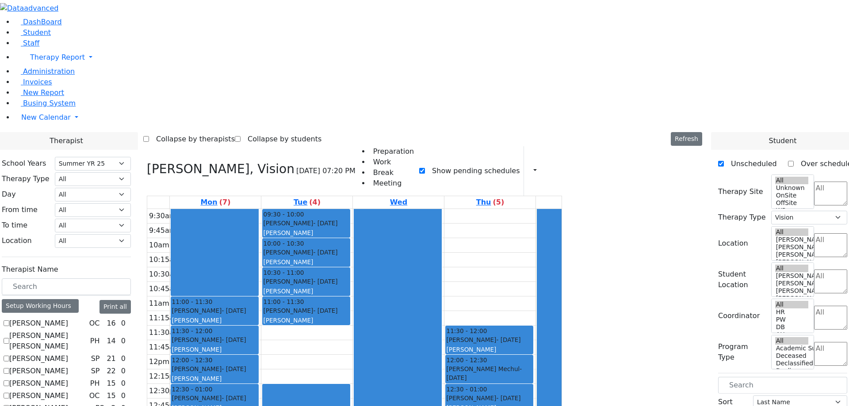
drag, startPoint x: 693, startPoint y: 102, endPoint x: 625, endPoint y: 107, distance: 68.7
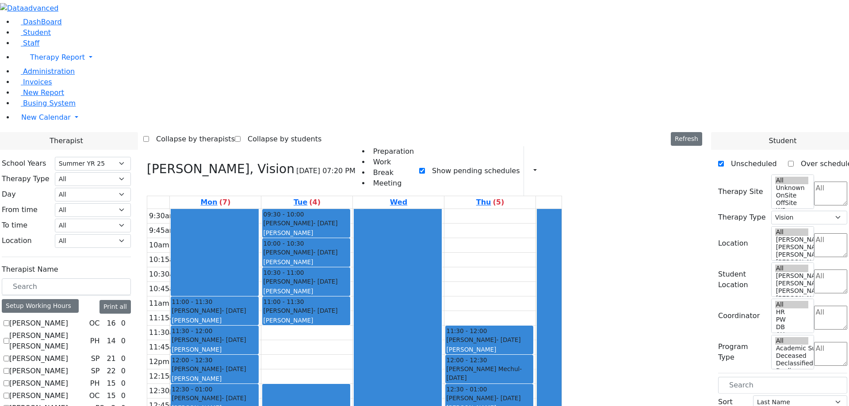
drag, startPoint x: 685, startPoint y: 105, endPoint x: 669, endPoint y: 114, distance: 17.8
drag, startPoint x: 675, startPoint y: 105, endPoint x: 669, endPoint y: 102, distance: 6.3
drag, startPoint x: 707, startPoint y: 102, endPoint x: 688, endPoint y: 107, distance: 19.7
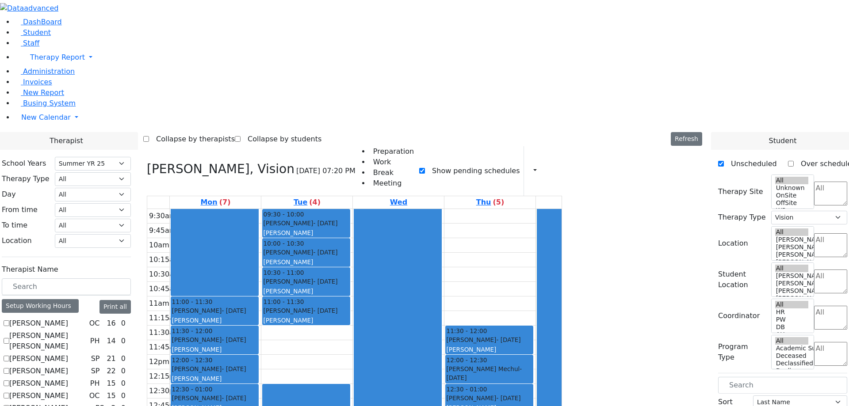
drag, startPoint x: 701, startPoint y: 106, endPoint x: 680, endPoint y: 110, distance: 21.5
drag, startPoint x: 702, startPoint y: 106, endPoint x: 648, endPoint y: 112, distance: 53.4
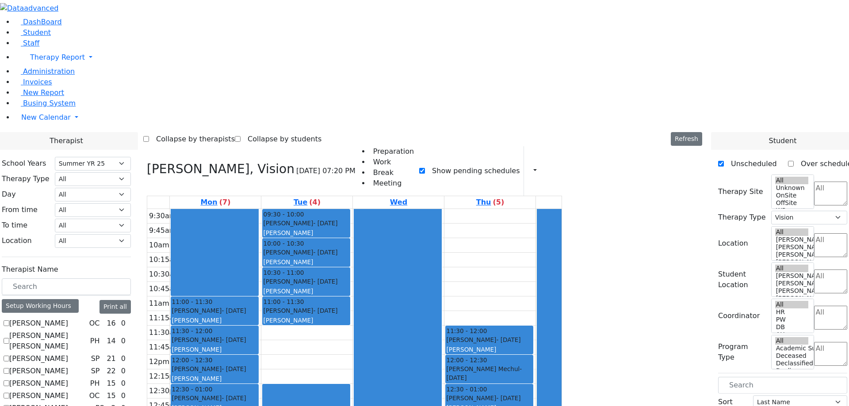
drag, startPoint x: 731, startPoint y: 102, endPoint x: 688, endPoint y: 150, distance: 64.2
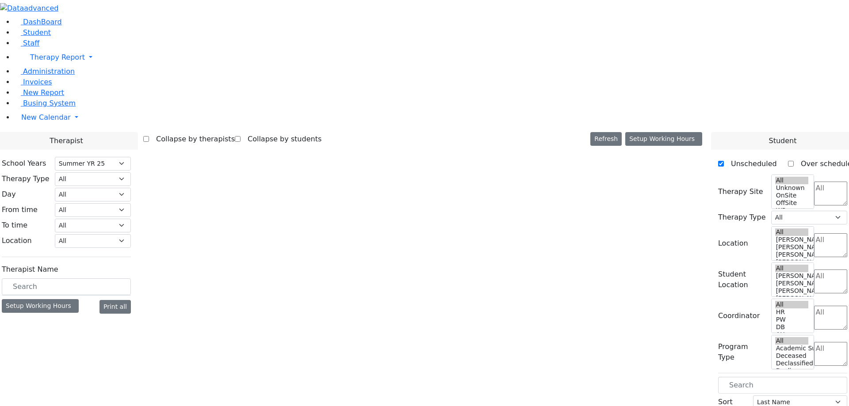
select select "211"
select select "4"
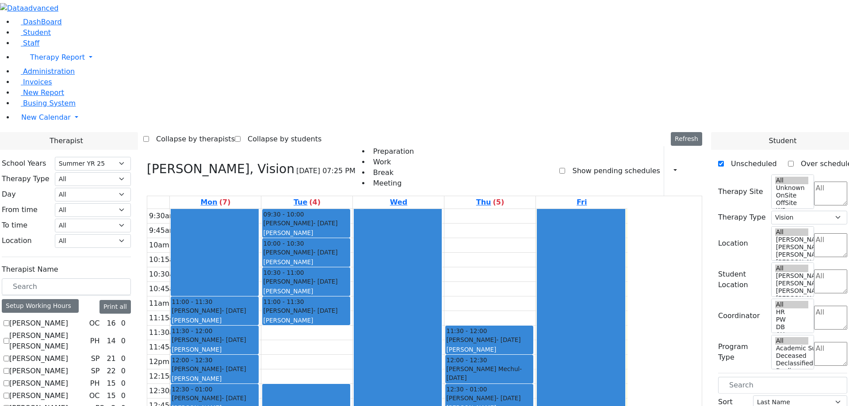
click at [580, 164] on label "Show pending schedules" at bounding box center [612, 171] width 95 height 14
click at [565, 168] on input "Show pending schedules" at bounding box center [562, 171] width 6 height 6
checkbox input "true"
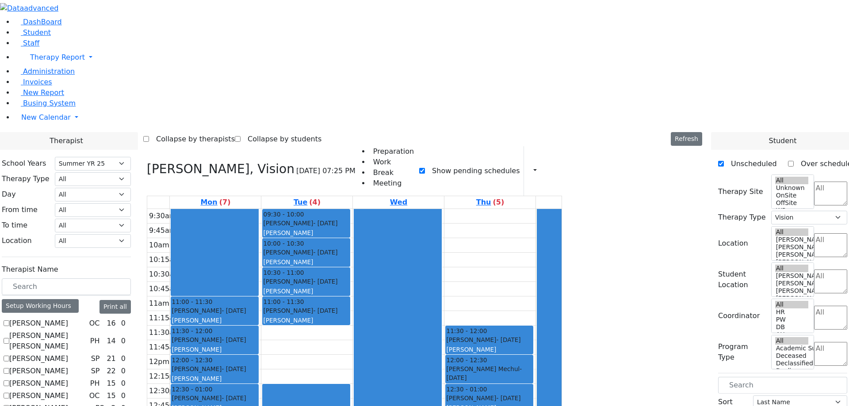
drag, startPoint x: 698, startPoint y: 105, endPoint x: 521, endPoint y: 112, distance: 177.4
drag, startPoint x: 699, startPoint y: 106, endPoint x: 523, endPoint y: 95, distance: 175.8
click at [36, 37] on span "Student" at bounding box center [37, 32] width 28 height 8
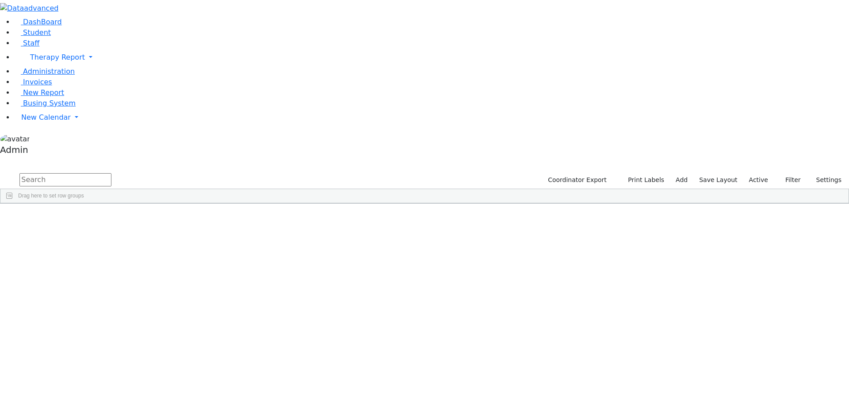
click at [145, 218] on div "[PERSON_NAME]"dy" at bounding box center [109, 224] width 72 height 12
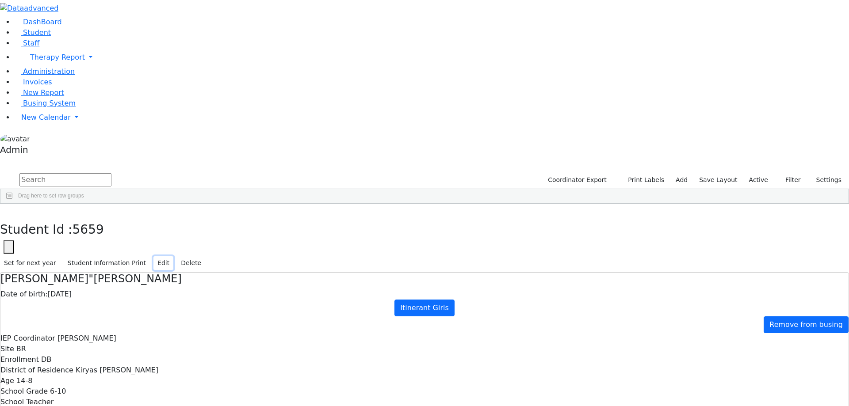
click at [173, 256] on button "Edit" at bounding box center [163, 263] width 20 height 14
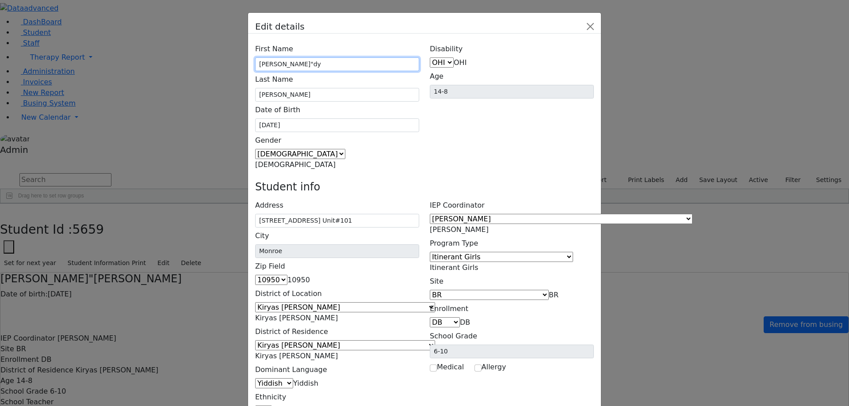
click at [336, 57] on input "[PERSON_NAME]"dy" at bounding box center [337, 64] width 164 height 14
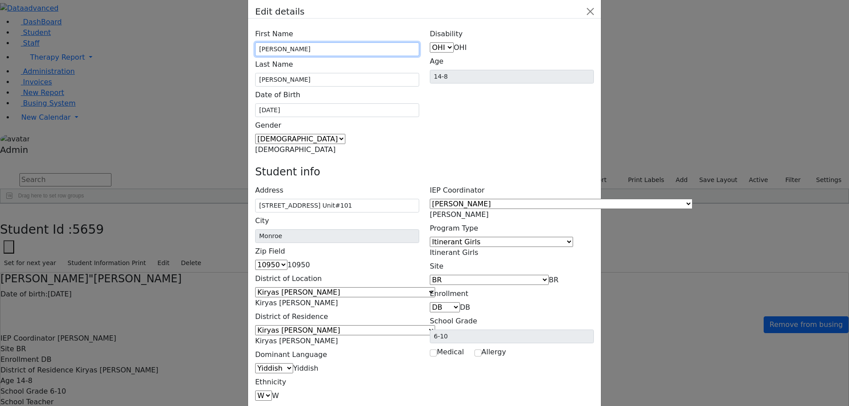
scroll to position [29, 0]
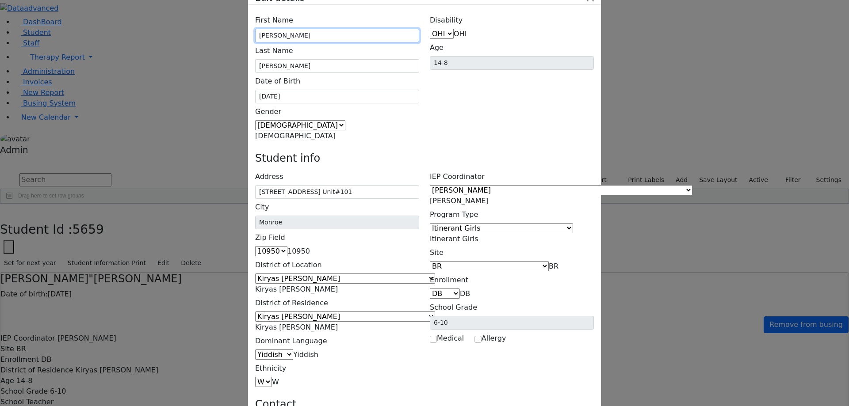
type input "[PERSON_NAME]"
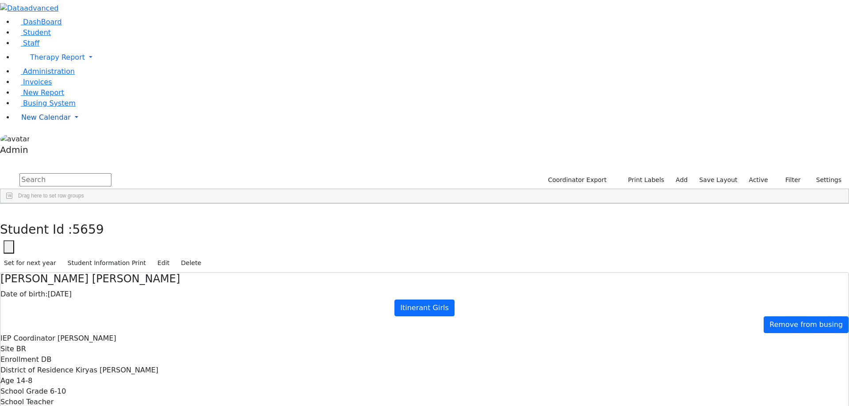
click at [44, 61] on span "New Calendar" at bounding box center [57, 57] width 55 height 8
click at [40, 139] on span "Calendar" at bounding box center [35, 135] width 32 height 8
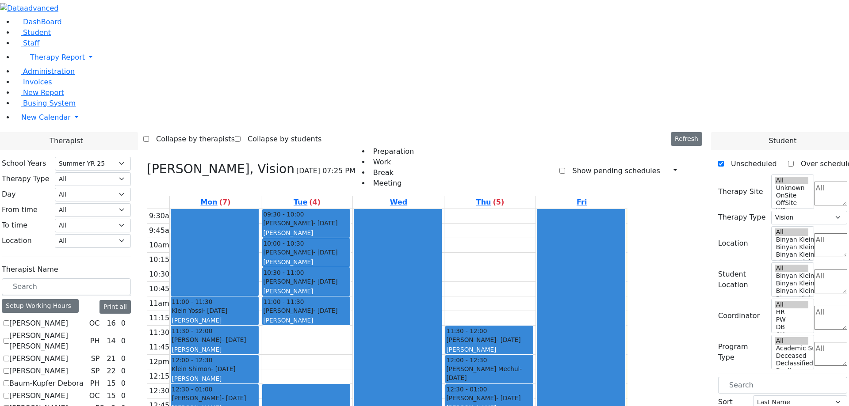
select select "211"
select select "4"
click at [605, 164] on label "Show pending schedules" at bounding box center [612, 171] width 95 height 14
click at [565, 168] on input "Show pending schedules" at bounding box center [562, 171] width 6 height 6
checkbox input "true"
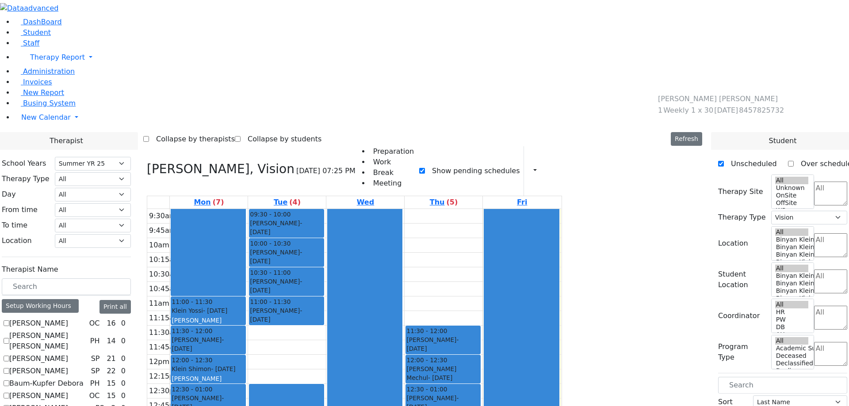
click at [29, 37] on span "Student" at bounding box center [37, 32] width 28 height 8
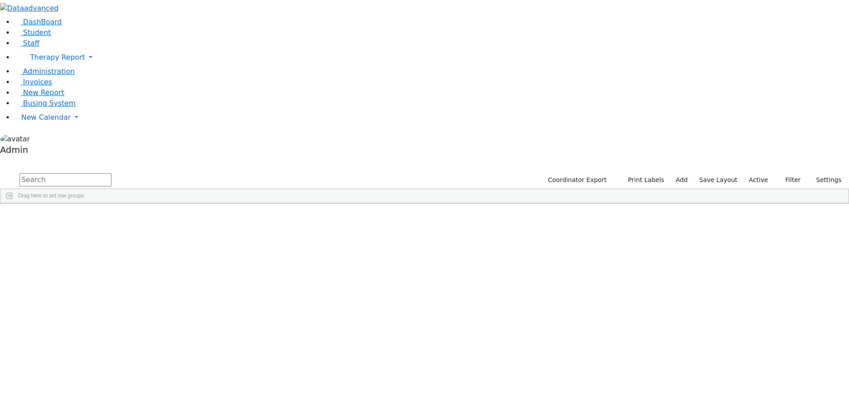
click at [218, 218] on div "[DATE]" at bounding box center [181, 224] width 72 height 12
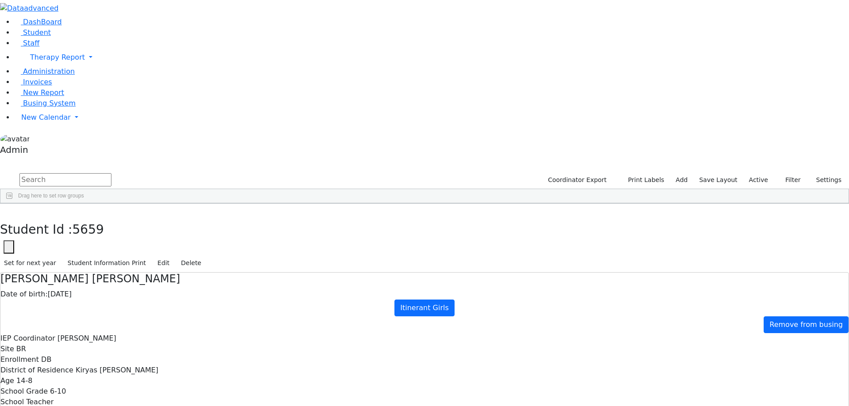
click at [143, 159] on div "Students 490 A 24 K 24 W 24 A 24 K 24 W 24 A" at bounding box center [424, 165] width 849 height 13
click at [13, 204] on button "button" at bounding box center [6, 213] width 13 height 19
click at [145, 218] on div "Chava Fraidy" at bounding box center [109, 224] width 72 height 12
click at [173, 256] on button "Edit" at bounding box center [163, 263] width 20 height 14
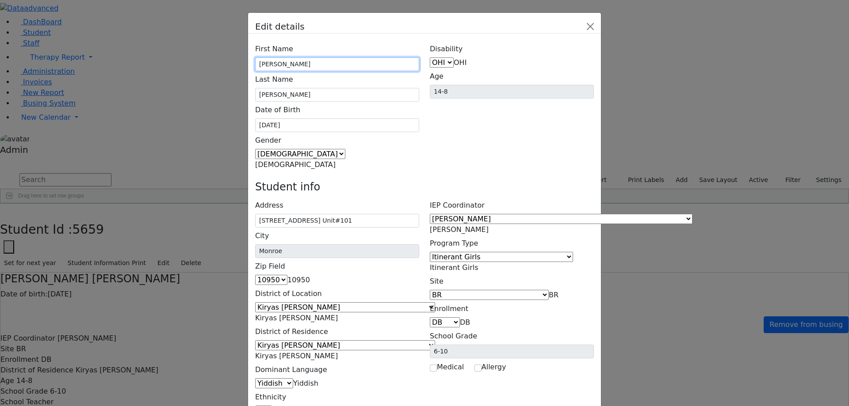
click at [333, 57] on input "Chava Fraidy" at bounding box center [337, 64] width 164 height 14
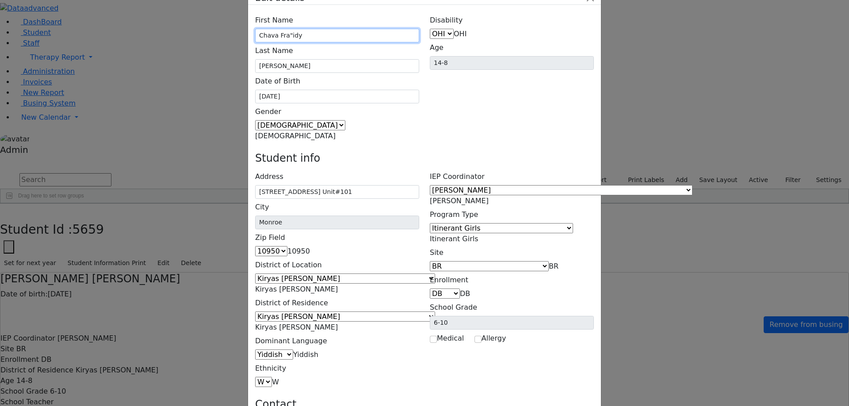
type input "Chava Fra"idy"
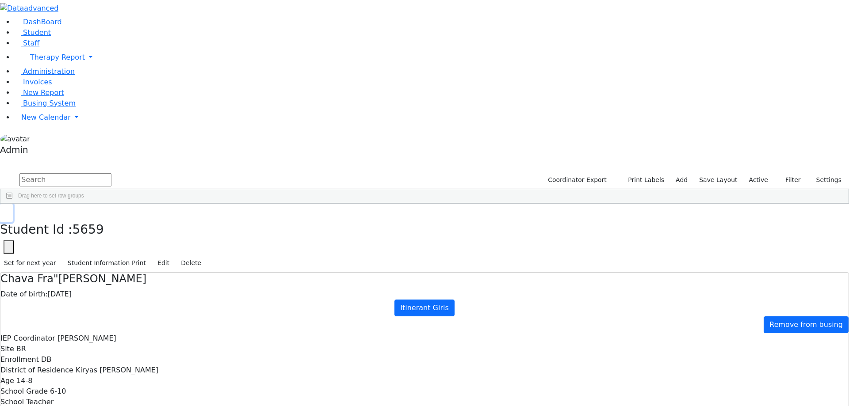
click at [13, 204] on button "button" at bounding box center [6, 213] width 13 height 19
click at [32, 66] on link "New Calendar" at bounding box center [431, 58] width 835 height 18
click at [34, 139] on span "Calendar" at bounding box center [35, 135] width 32 height 8
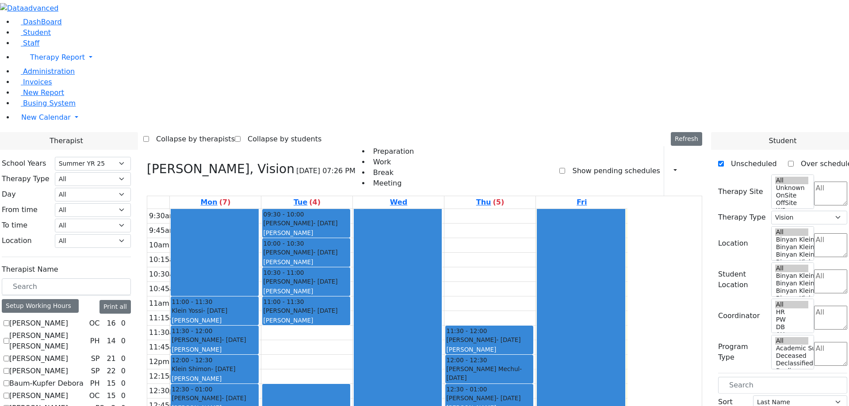
select select "211"
select select "4"
click at [580, 164] on label "Show pending schedules" at bounding box center [612, 171] width 95 height 14
click at [565, 168] on input "Show pending schedules" at bounding box center [562, 171] width 6 height 6
checkbox input "true"
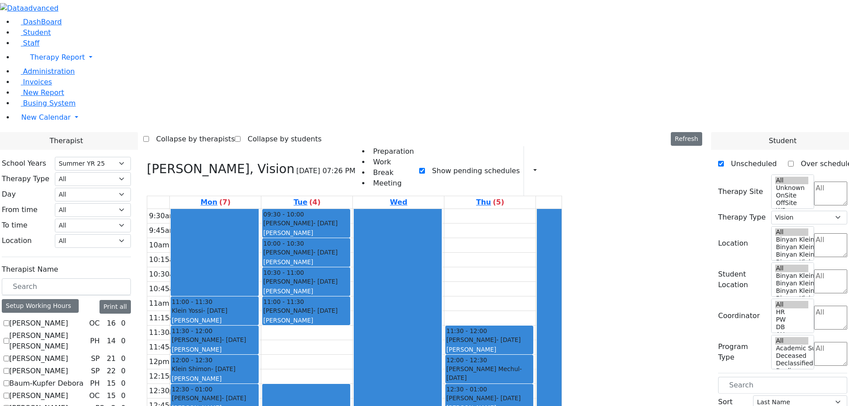
drag, startPoint x: 709, startPoint y: 98, endPoint x: 522, endPoint y: 108, distance: 187.3
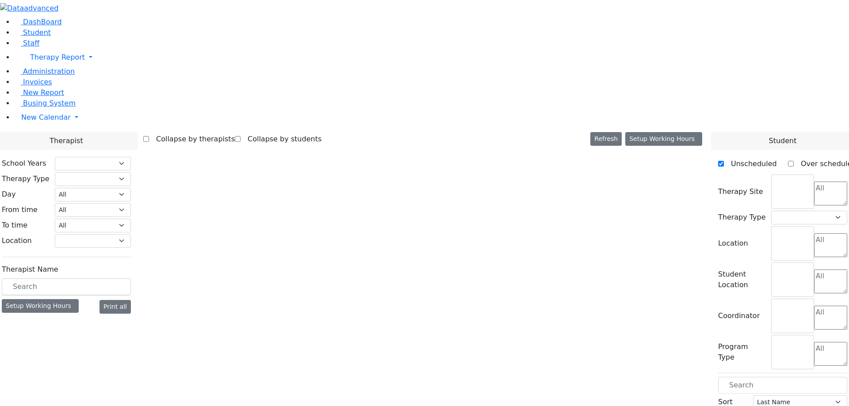
select select "211"
select select "4"
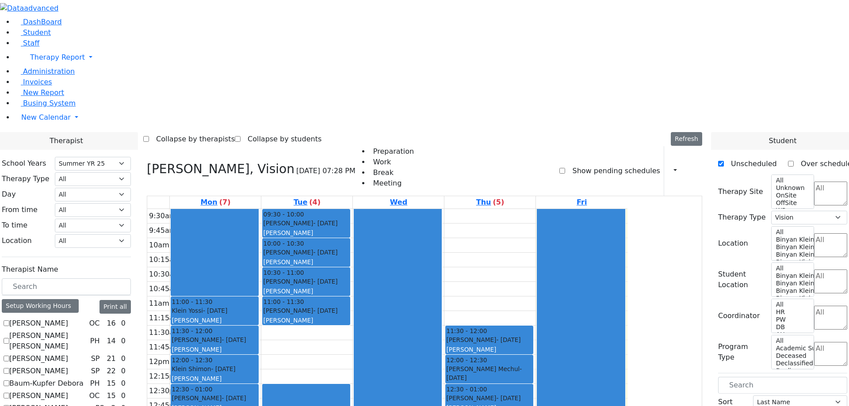
click at [603, 164] on label "Show pending schedules" at bounding box center [612, 171] width 95 height 14
click at [565, 168] on input "Show pending schedules" at bounding box center [562, 171] width 6 height 6
checkbox input "true"
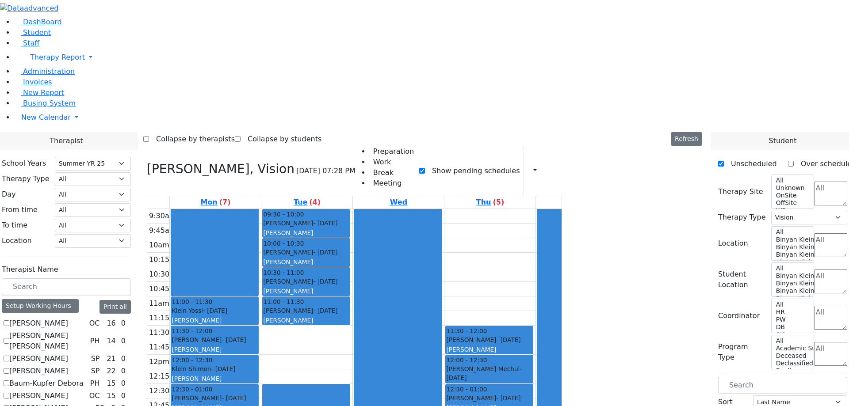
drag, startPoint x: 701, startPoint y: 105, endPoint x: 643, endPoint y: 115, distance: 58.7
drag, startPoint x: 705, startPoint y: 105, endPoint x: 574, endPoint y: 103, distance: 130.9
